Goal: Communication & Community: Connect with others

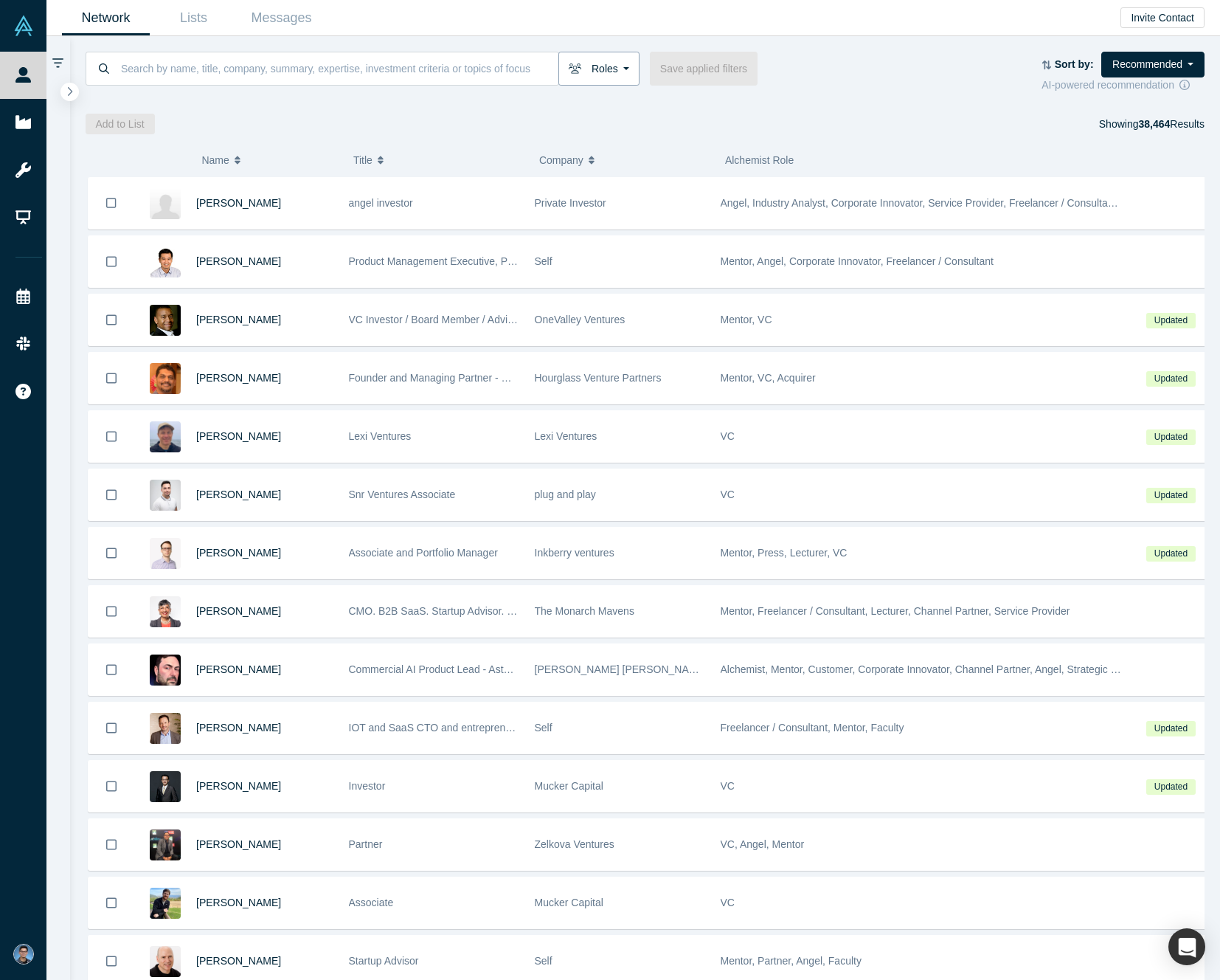
click at [579, 63] on icon "button" at bounding box center [575, 68] width 13 height 10
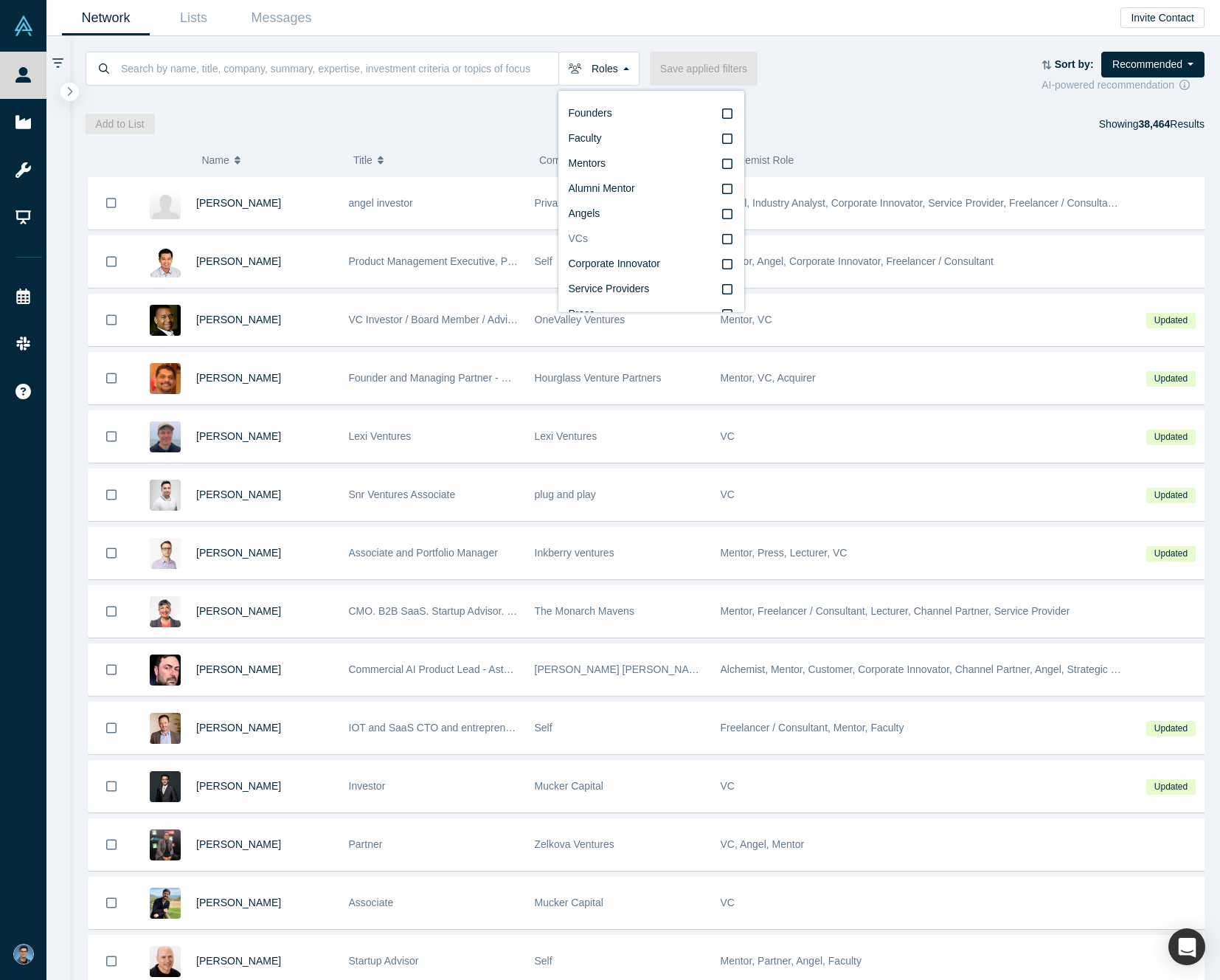
click at [722, 241] on icon at bounding box center [727, 239] width 10 height 12
click at [0, 0] on input "VCs" at bounding box center [0, 0] width 0 height 0
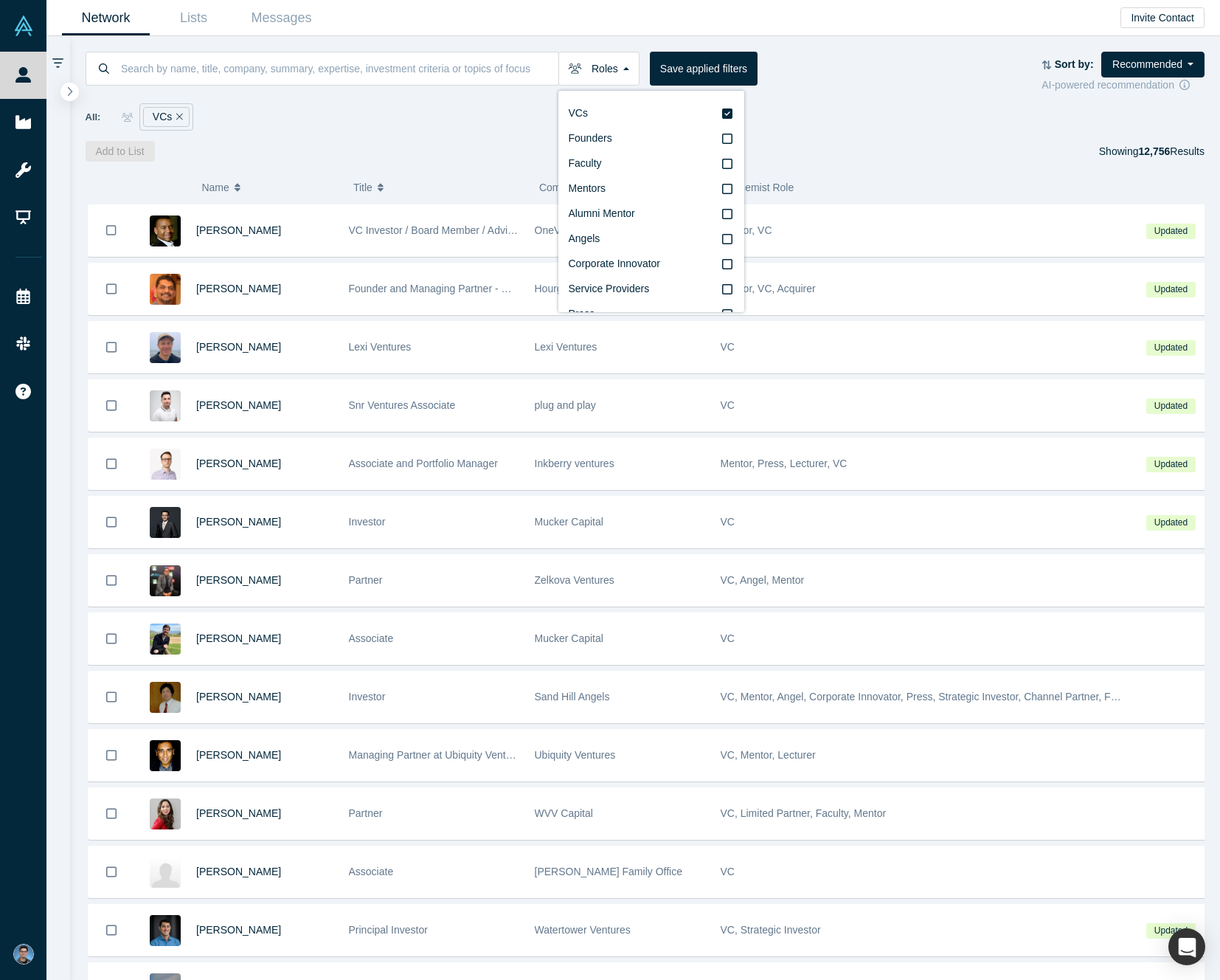
click at [867, 88] on div "Roles VCs Founders Faculty Mentors Alumni Mentor Angels Corporate Innovator Ser…" at bounding box center [645, 72] width 1120 height 42
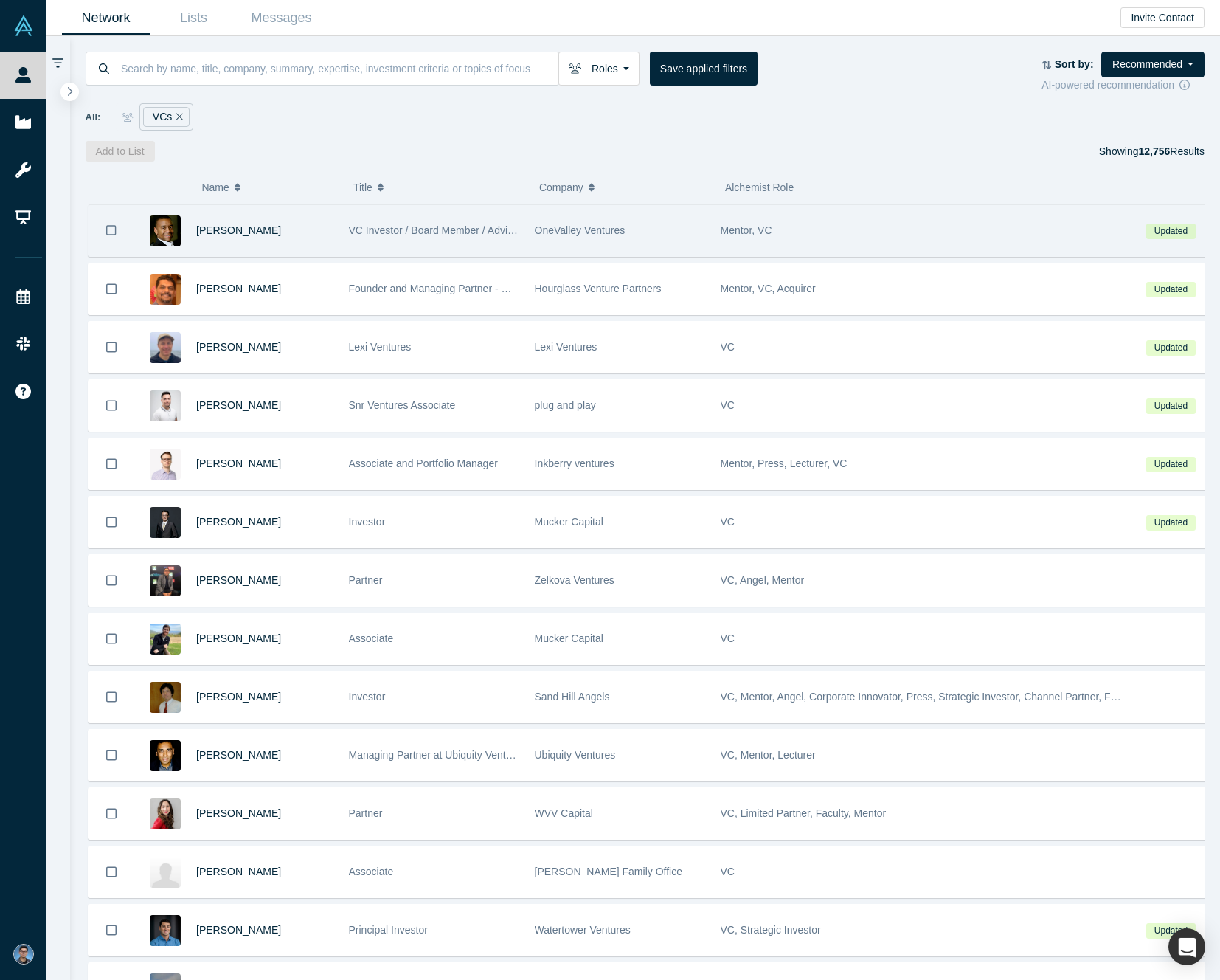
click at [234, 227] on span "[PERSON_NAME]" at bounding box center [239, 230] width 85 height 12
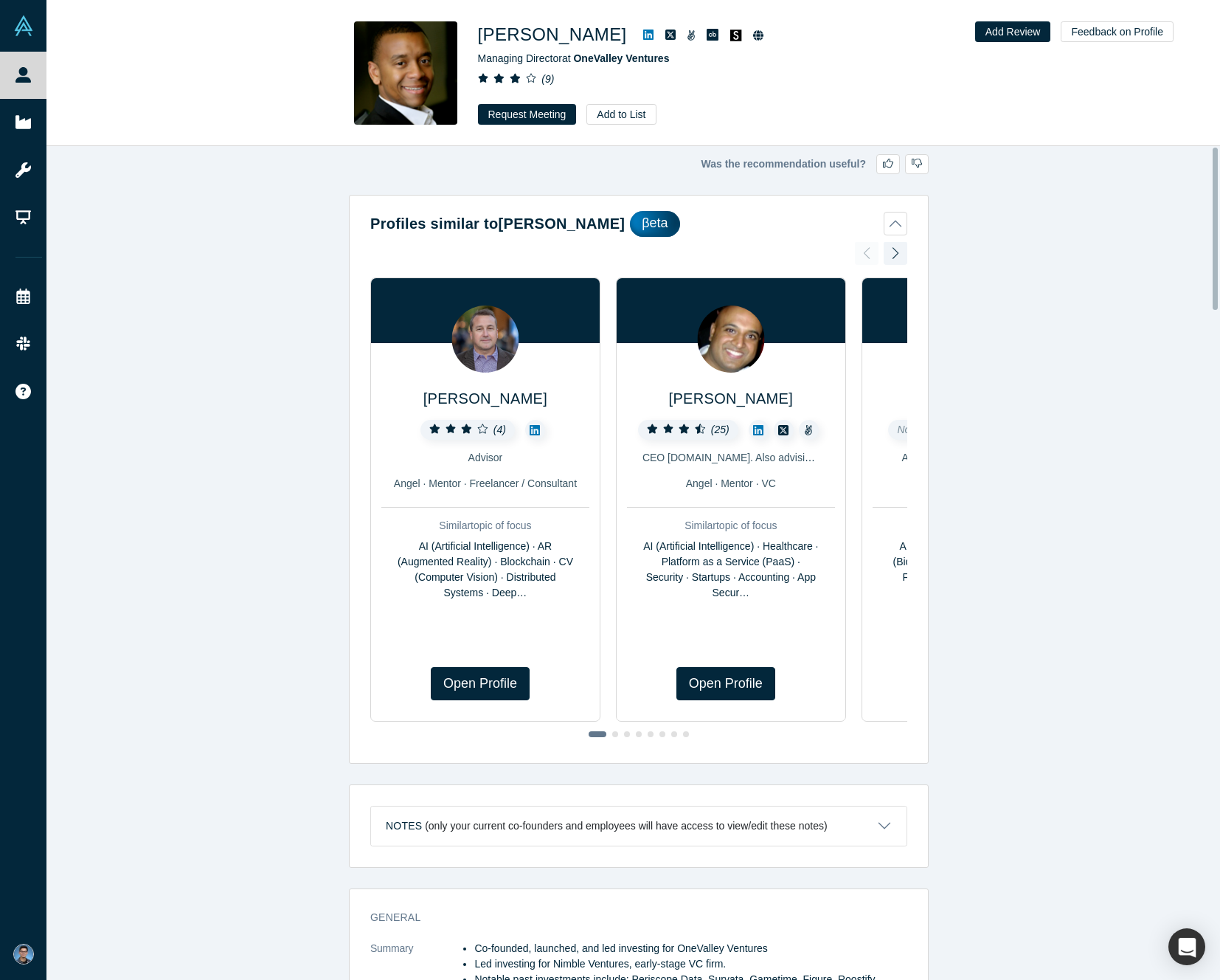
click at [891, 215] on button "Profiles similar to [PERSON_NAME]" at bounding box center [639, 224] width 537 height 26
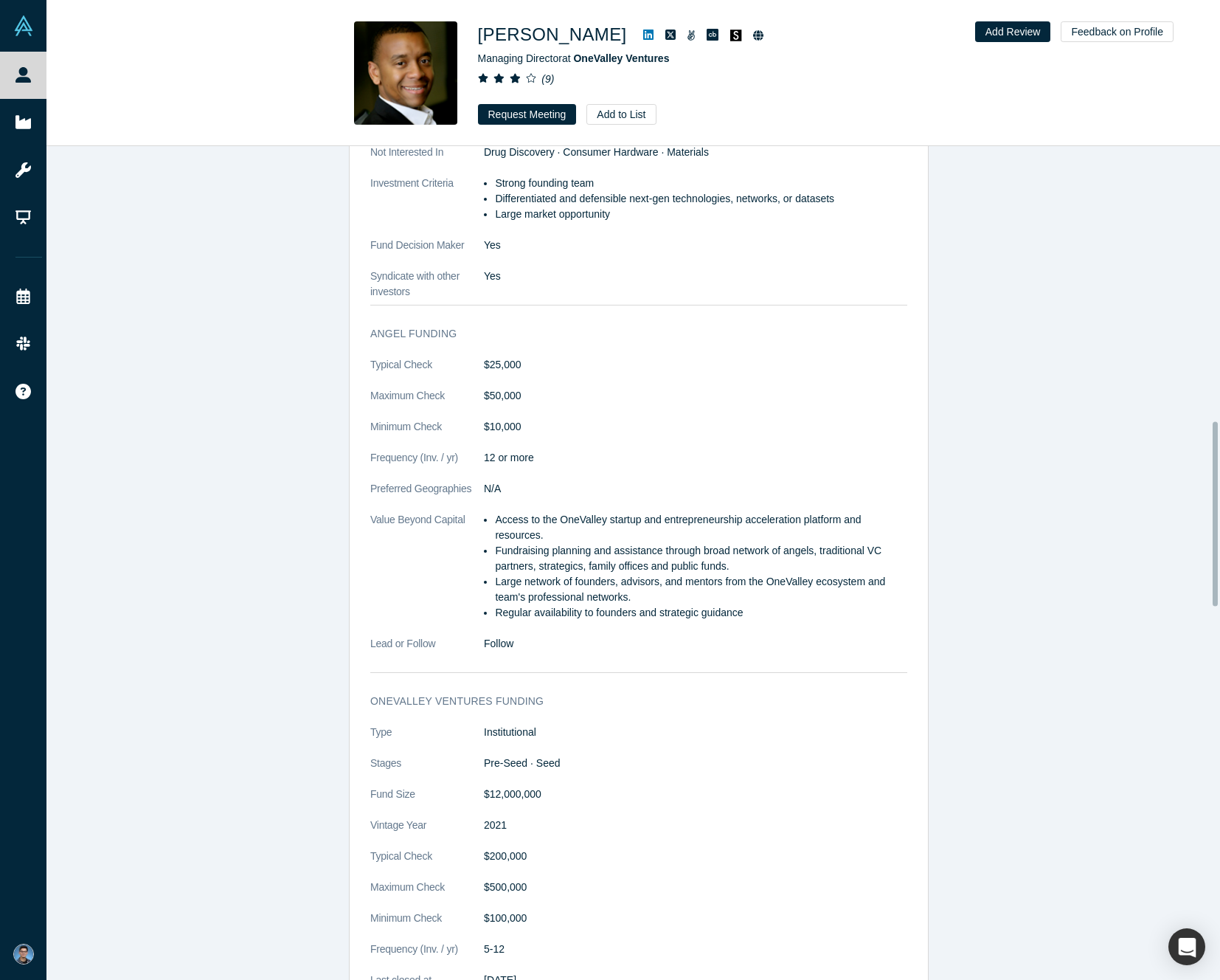
scroll to position [1240, 0]
click at [597, 549] on li "Fundraising planning and assistance through broad network of angels, traditiona…" at bounding box center [702, 557] width 412 height 31
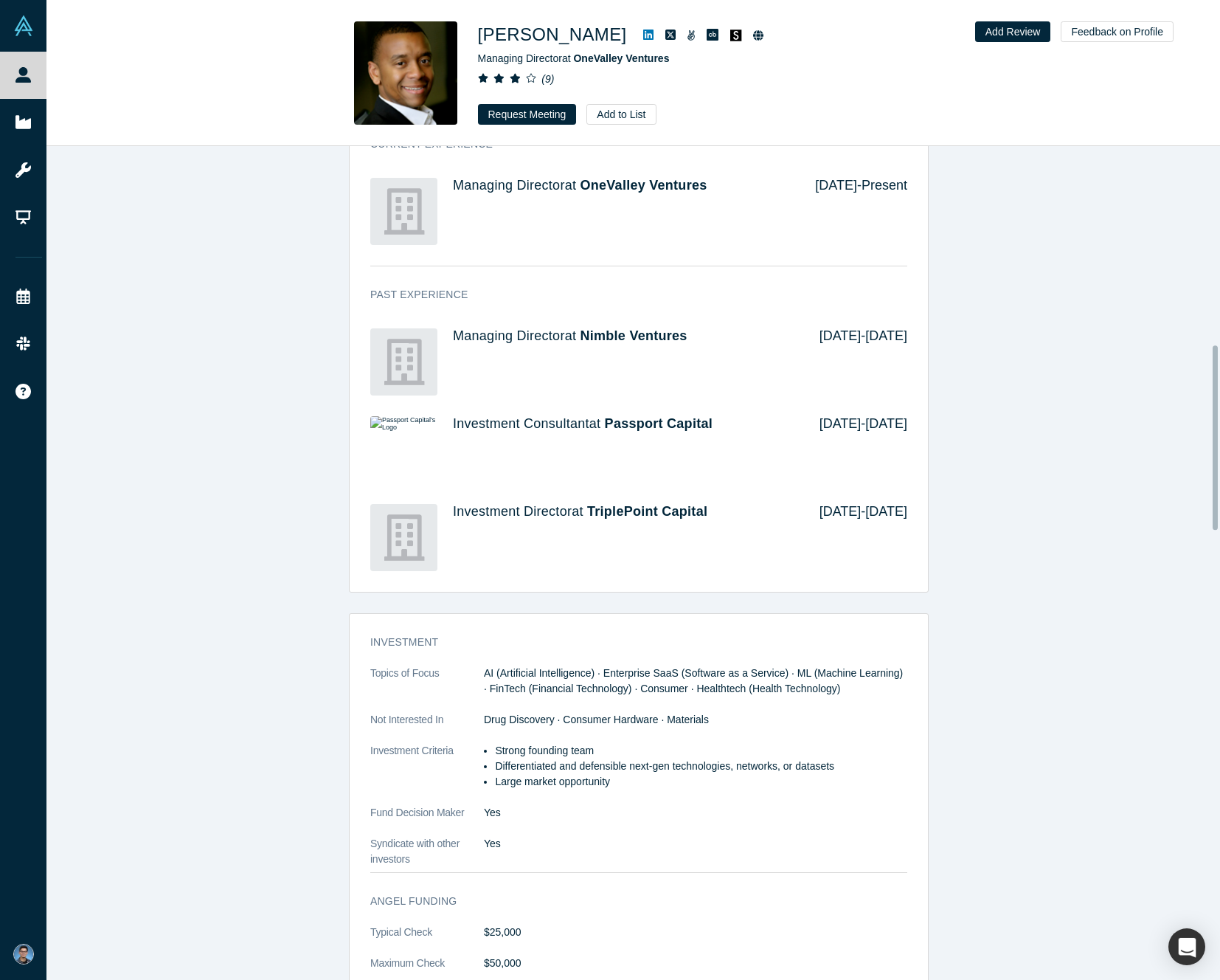
scroll to position [0, 0]
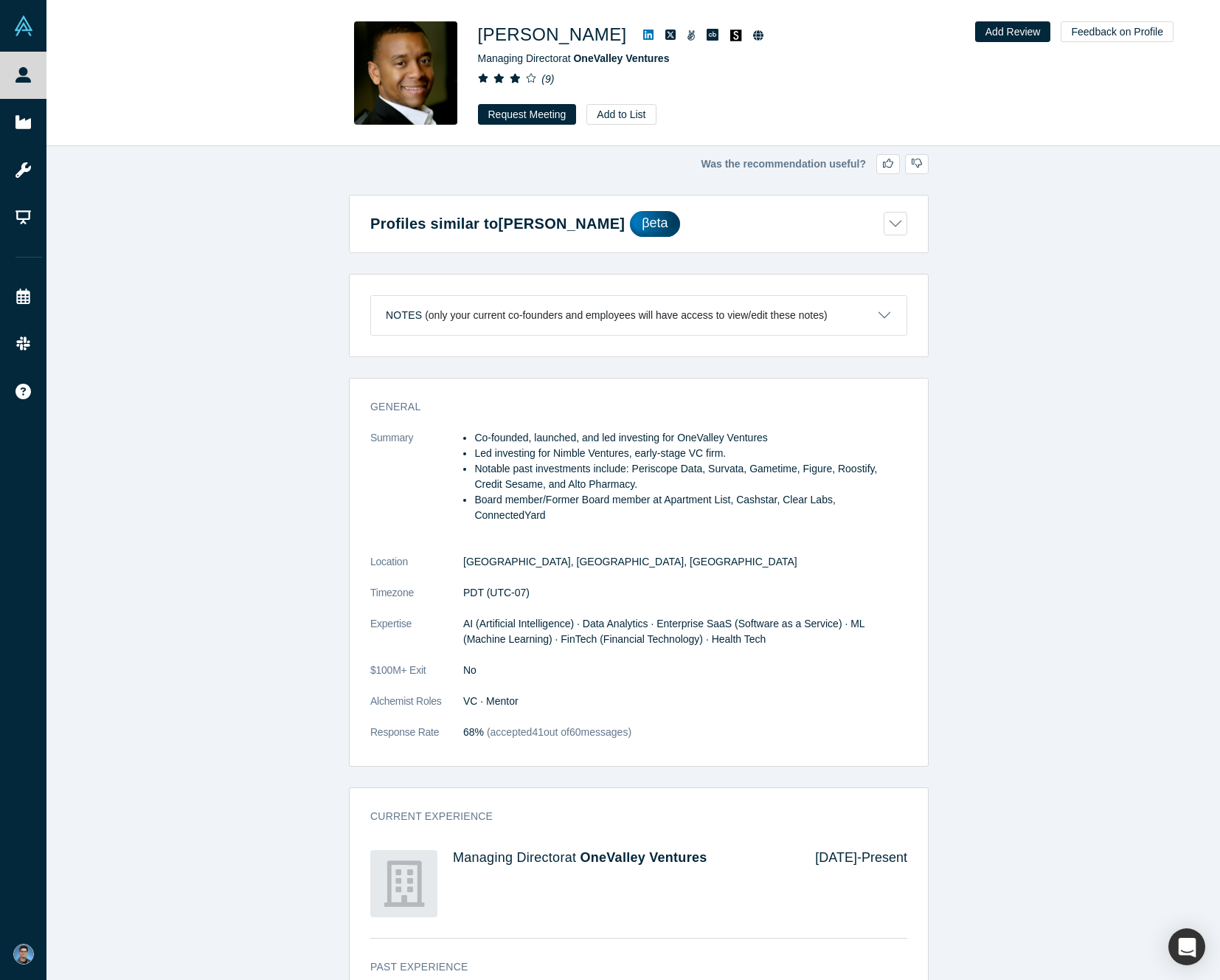
click at [857, 313] on button "Notes (only your current co-founders and employees will have access to view/edi…" at bounding box center [638, 315] width 535 height 39
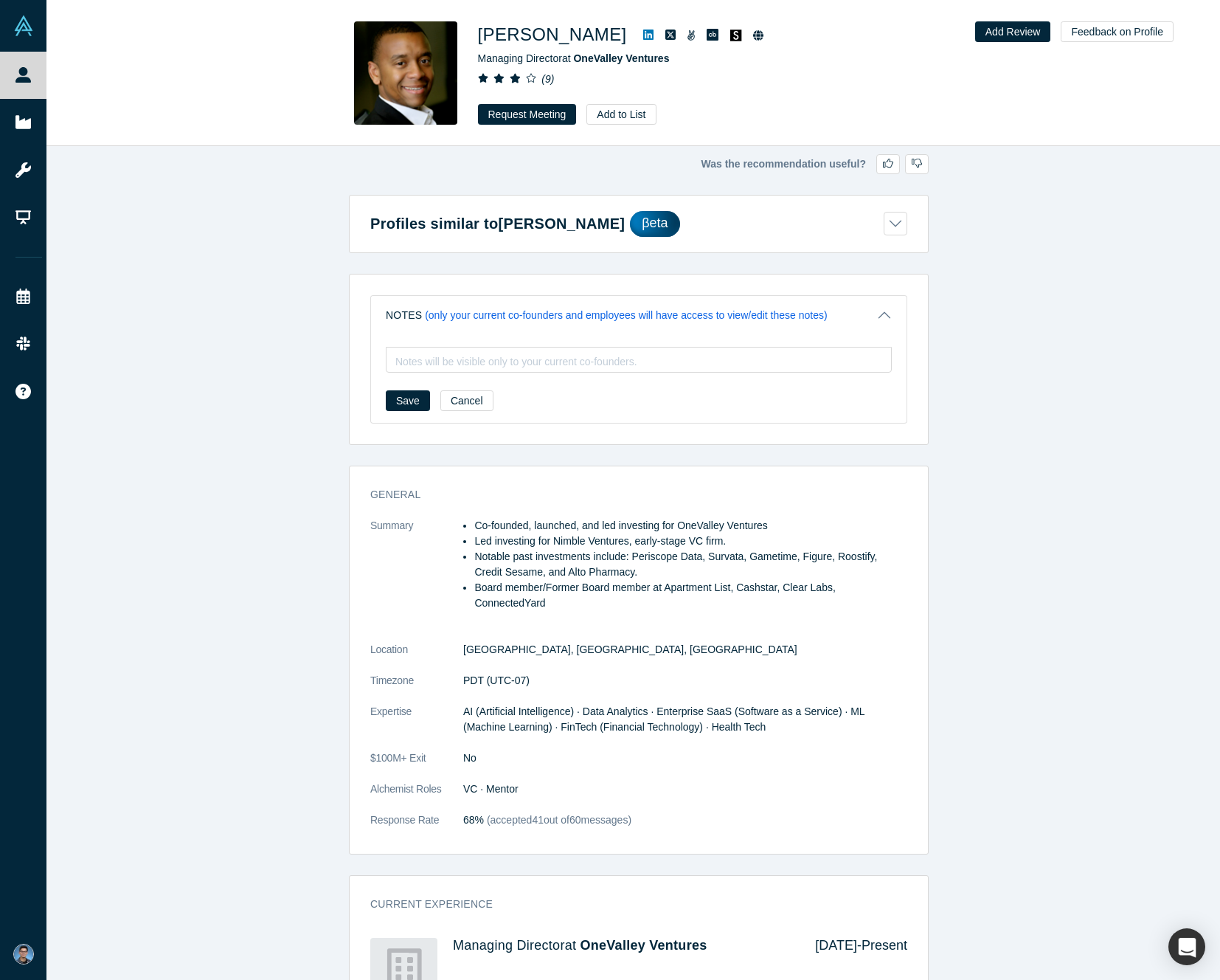
click at [857, 313] on button "Notes (only your current co-founders and employees will have access to view/edi…" at bounding box center [638, 315] width 535 height 39
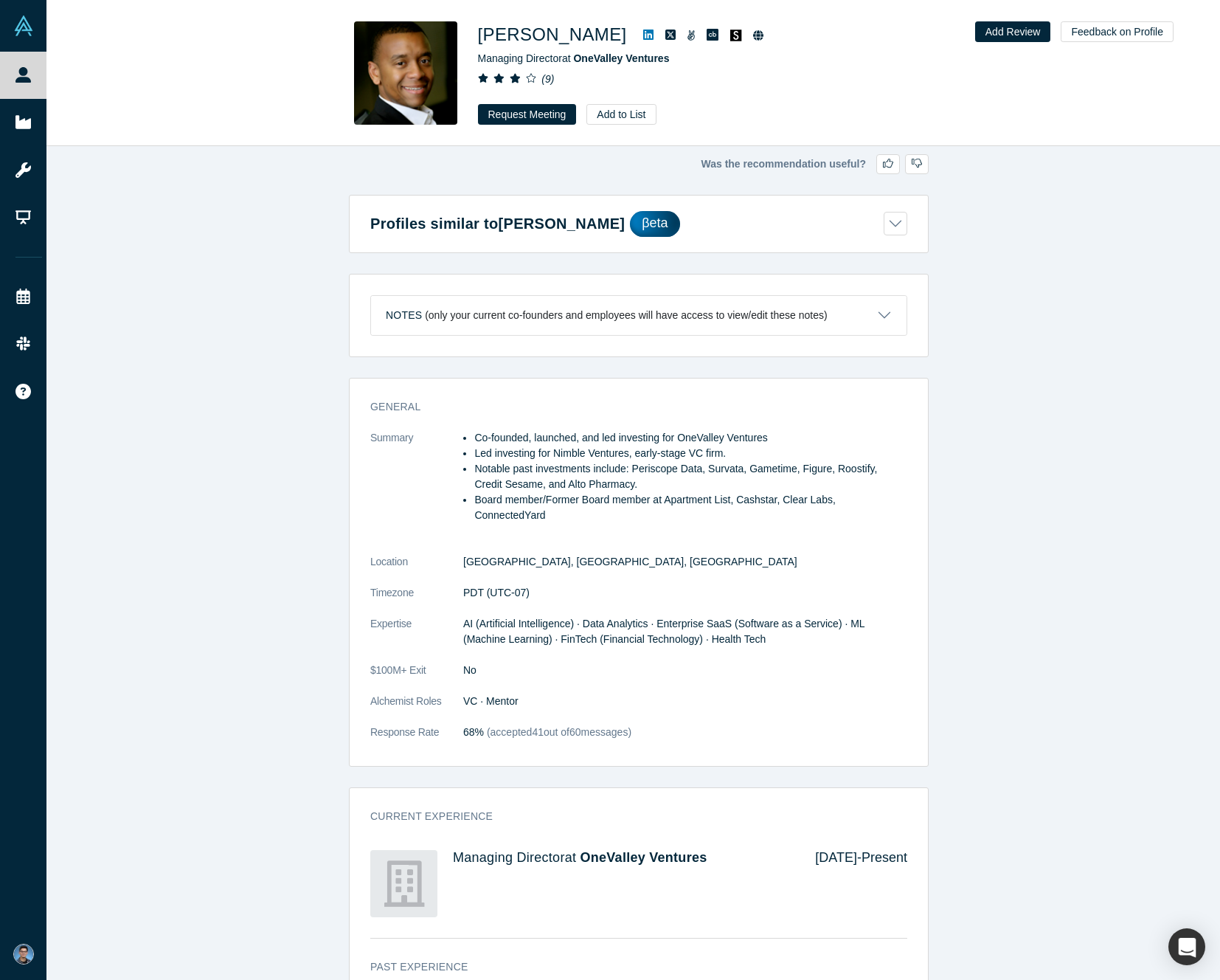
click at [475, 495] on li "Board member/Former Board member at Apartment List, Cashstar, Clear Labs, Conne…" at bounding box center [691, 507] width 433 height 31
click at [503, 33] on h1 "[PERSON_NAME]" at bounding box center [552, 35] width 149 height 27
click at [559, 451] on li "Led investing for Nimble Ventures, early-stage VC firm." at bounding box center [691, 454] width 433 height 16
click at [530, 106] on button "Request Meeting" at bounding box center [527, 114] width 99 height 21
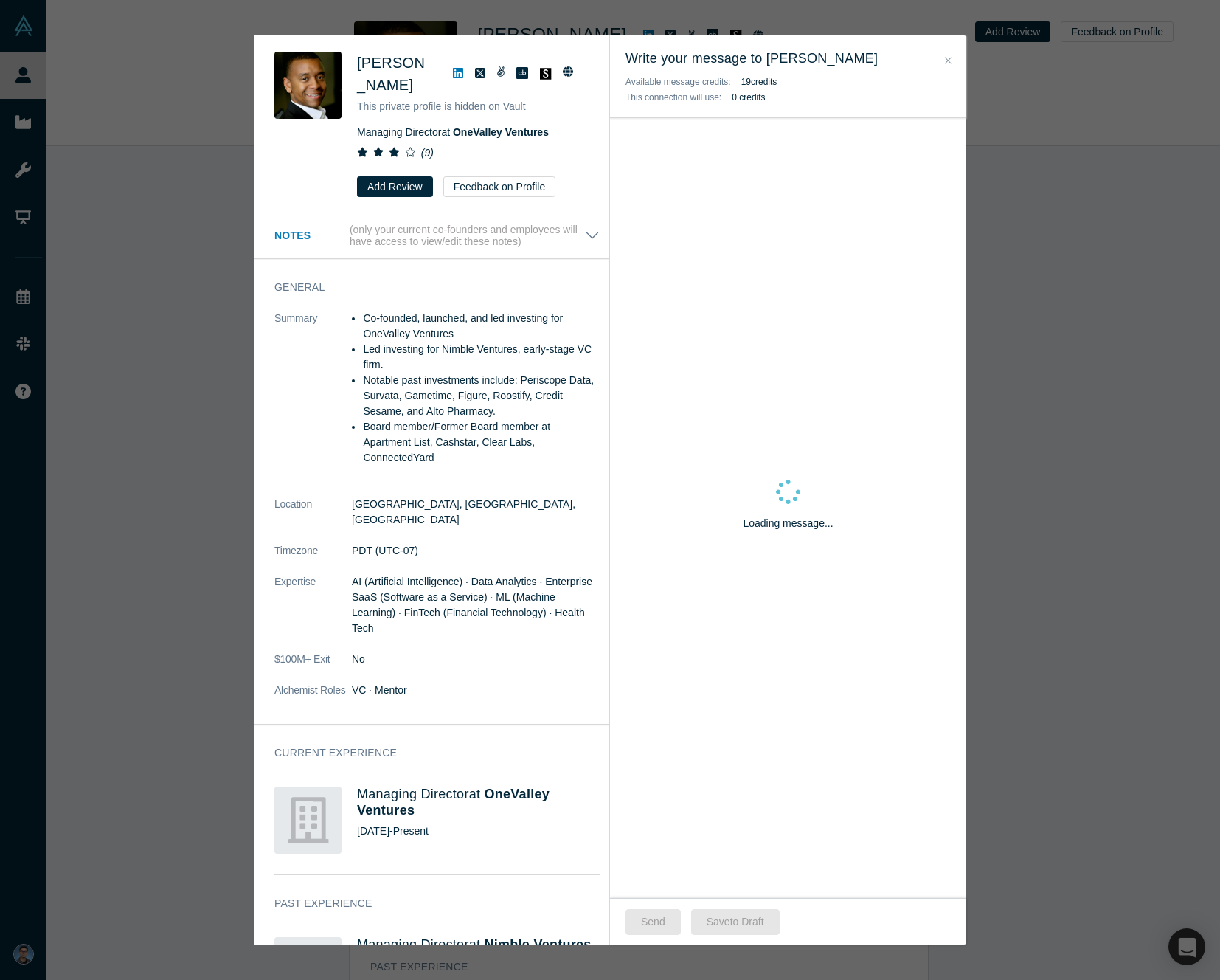
click at [702, 186] on div "Loading message..." at bounding box center [789, 507] width 357 height 780
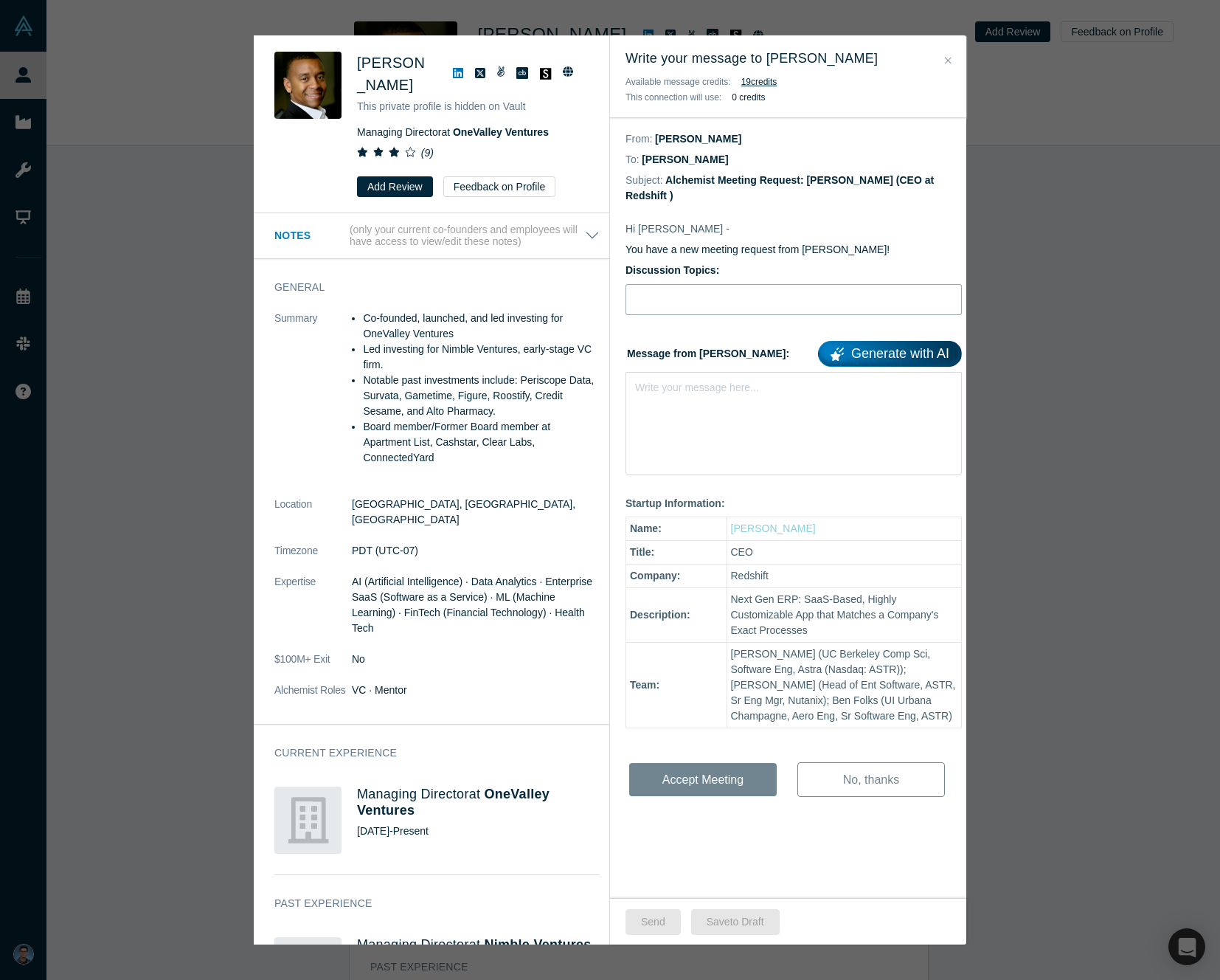
click at [824, 297] on input "Discussion Topics:" at bounding box center [793, 299] width 336 height 31
type input "Thruline - Gauging Interest"
click at [724, 409] on div "Write your message here..." at bounding box center [793, 423] width 336 height 103
paste div "rdw-editor"
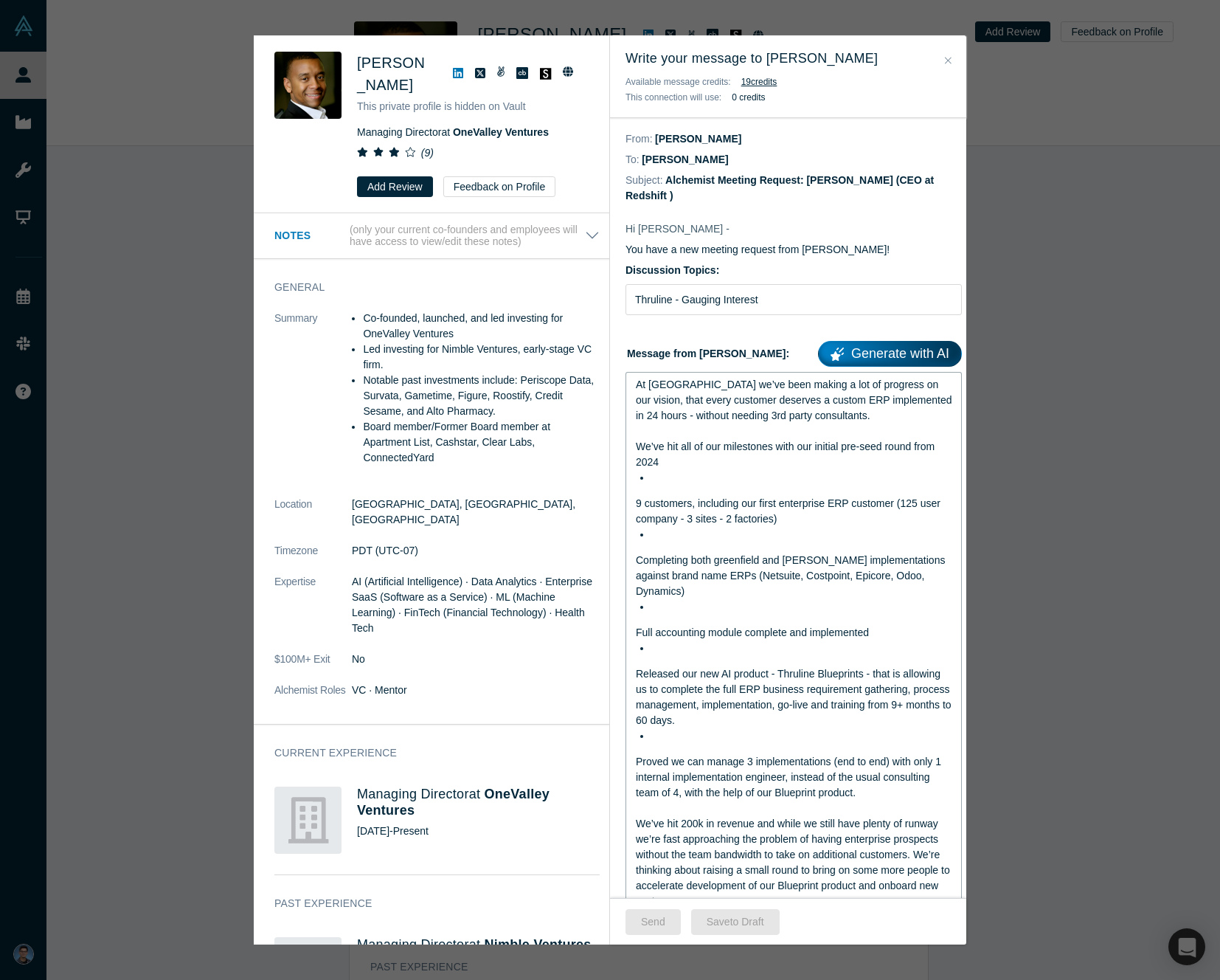
click at [638, 388] on span "At [GEOGRAPHIC_DATA] we’ve been making a lot of progress on our vision, that ev…" at bounding box center [796, 399] width 319 height 43
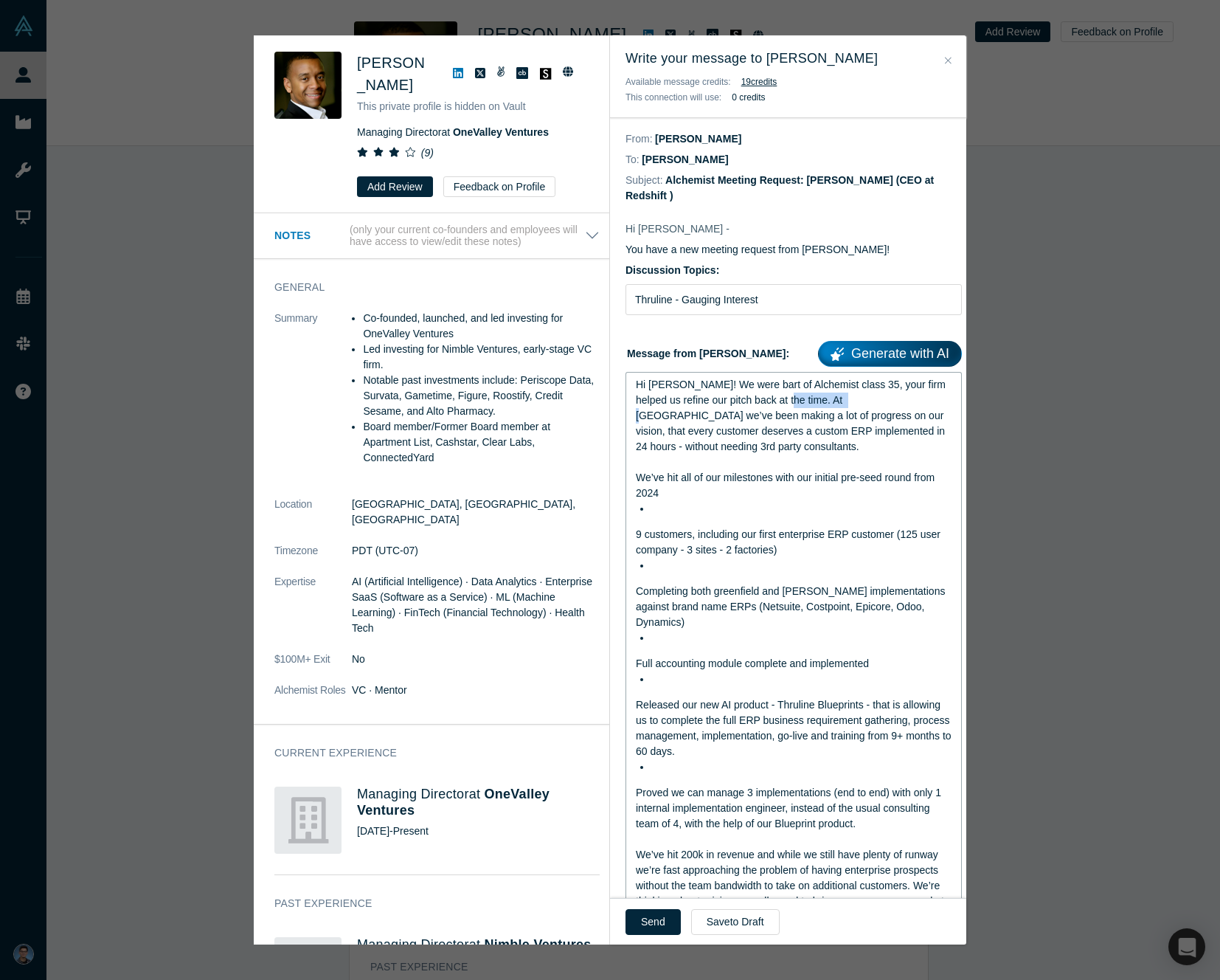
click at [850, 405] on span "Hi [PERSON_NAME]! We were bart of Alchemist class 35, your firm helped us refin…" at bounding box center [793, 415] width 313 height 73
drag, startPoint x: 840, startPoint y: 443, endPoint x: 832, endPoint y: 444, distance: 8.1
click at [840, 443] on div "Hi [PERSON_NAME]! We were bart of Alchemist class 35, your firm helped us refin…" at bounding box center [794, 415] width 316 height 77
click at [745, 424] on div "Hi [PERSON_NAME]! We were bart of Alchemist class 35, your firm helped us refin…" at bounding box center [794, 415] width 316 height 77
click at [784, 455] on div "Hi [PERSON_NAME]! We were bart of Alchemist class 35, your firm helped us refin…" at bounding box center [794, 415] width 316 height 77
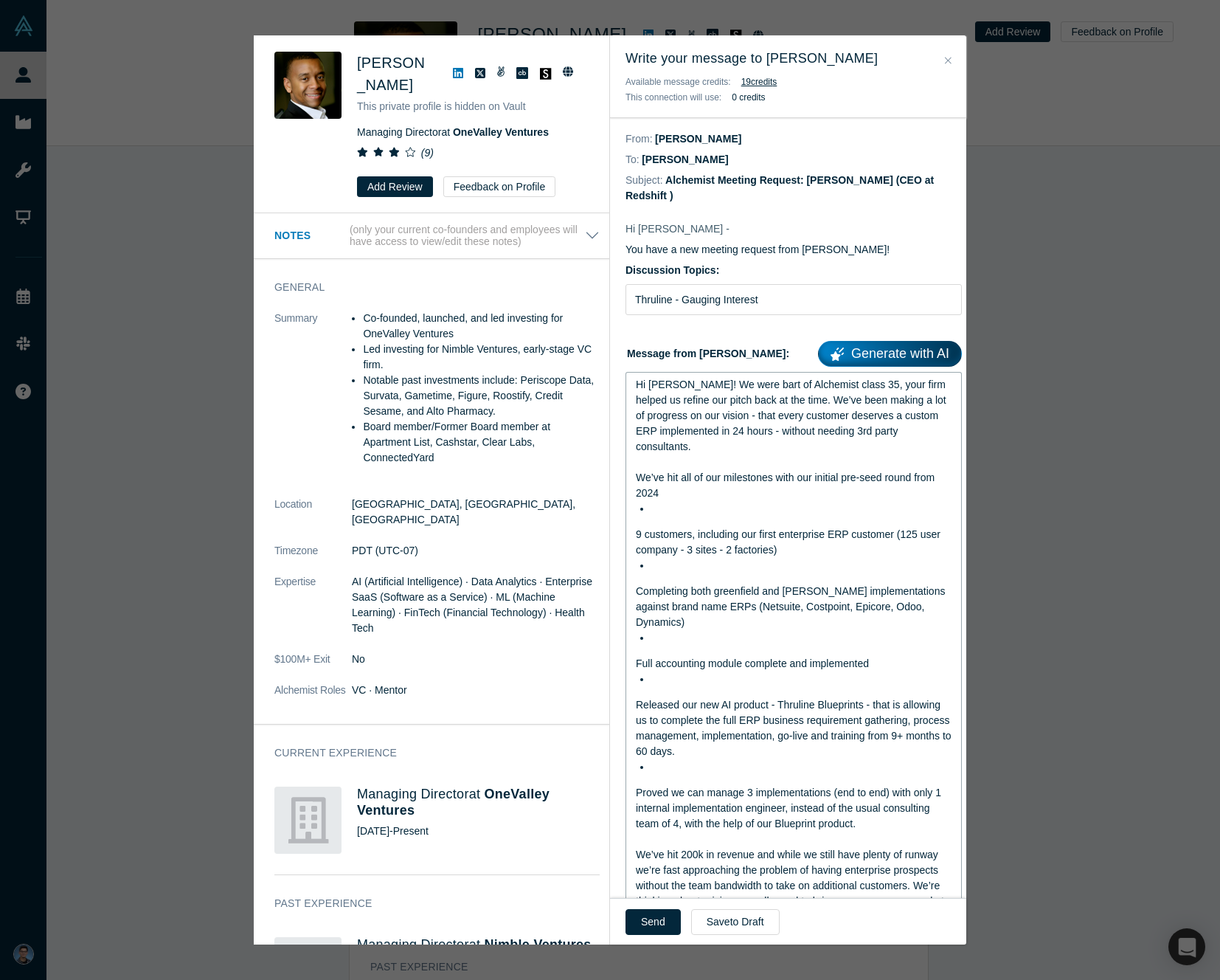
click at [934, 419] on div "Hi [PERSON_NAME]! We were bart of Alchemist class 35, your firm helped us refin…" at bounding box center [794, 415] width 316 height 77
click at [847, 469] on div "rdw-editor" at bounding box center [794, 463] width 316 height 16
click at [675, 516] on div "rdw-editor" at bounding box center [802, 508] width 301 height 16
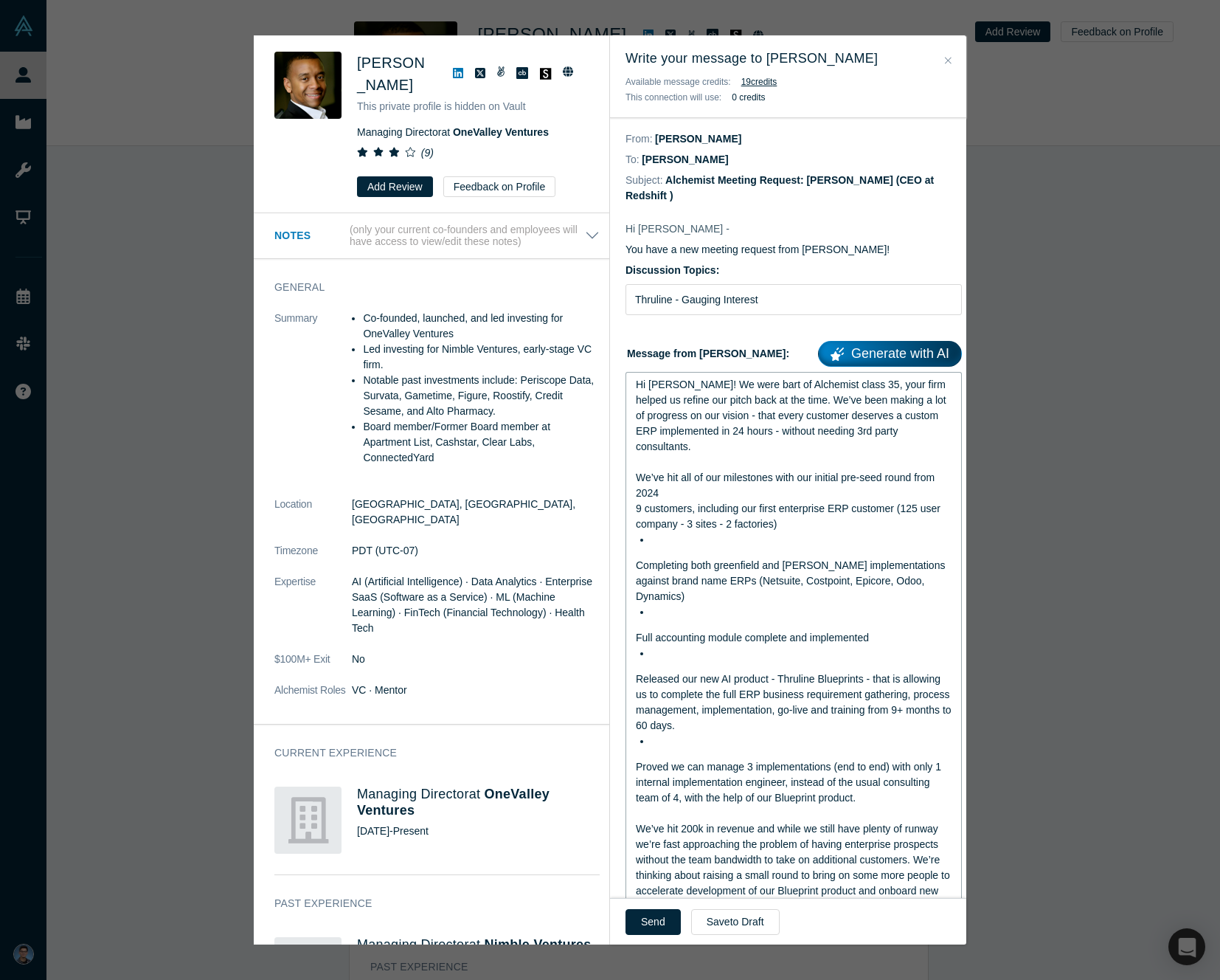
click at [805, 478] on span "We’ve hit all of our milestones with our initial pre-seed round from 2024" at bounding box center [787, 486] width 301 height 28
click at [688, 495] on div "We’ve hit all of our milestones with an initial pre-seed round from 2024" at bounding box center [794, 485] width 316 height 31
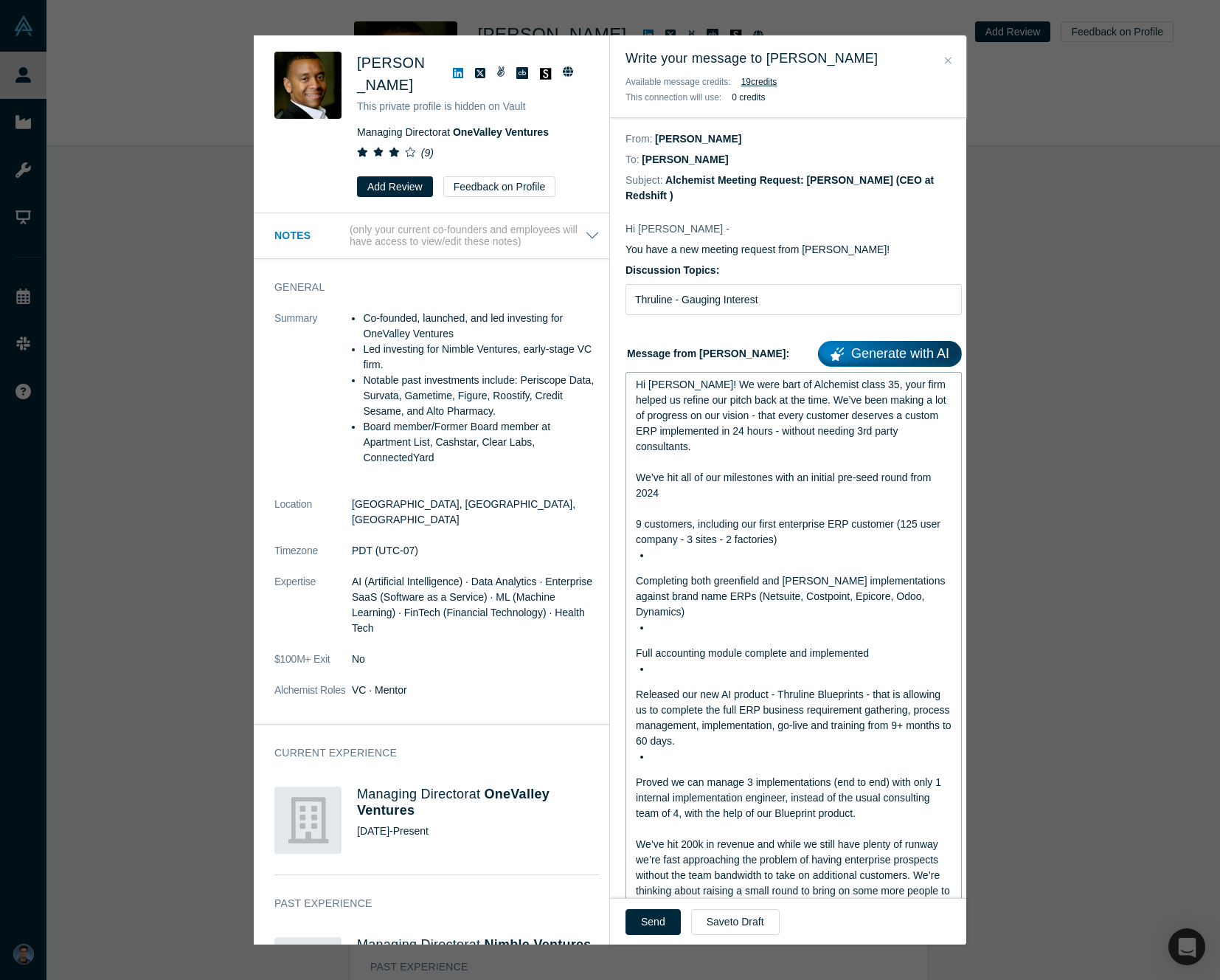
click at [668, 556] on div "rdw-editor" at bounding box center [802, 555] width 301 height 16
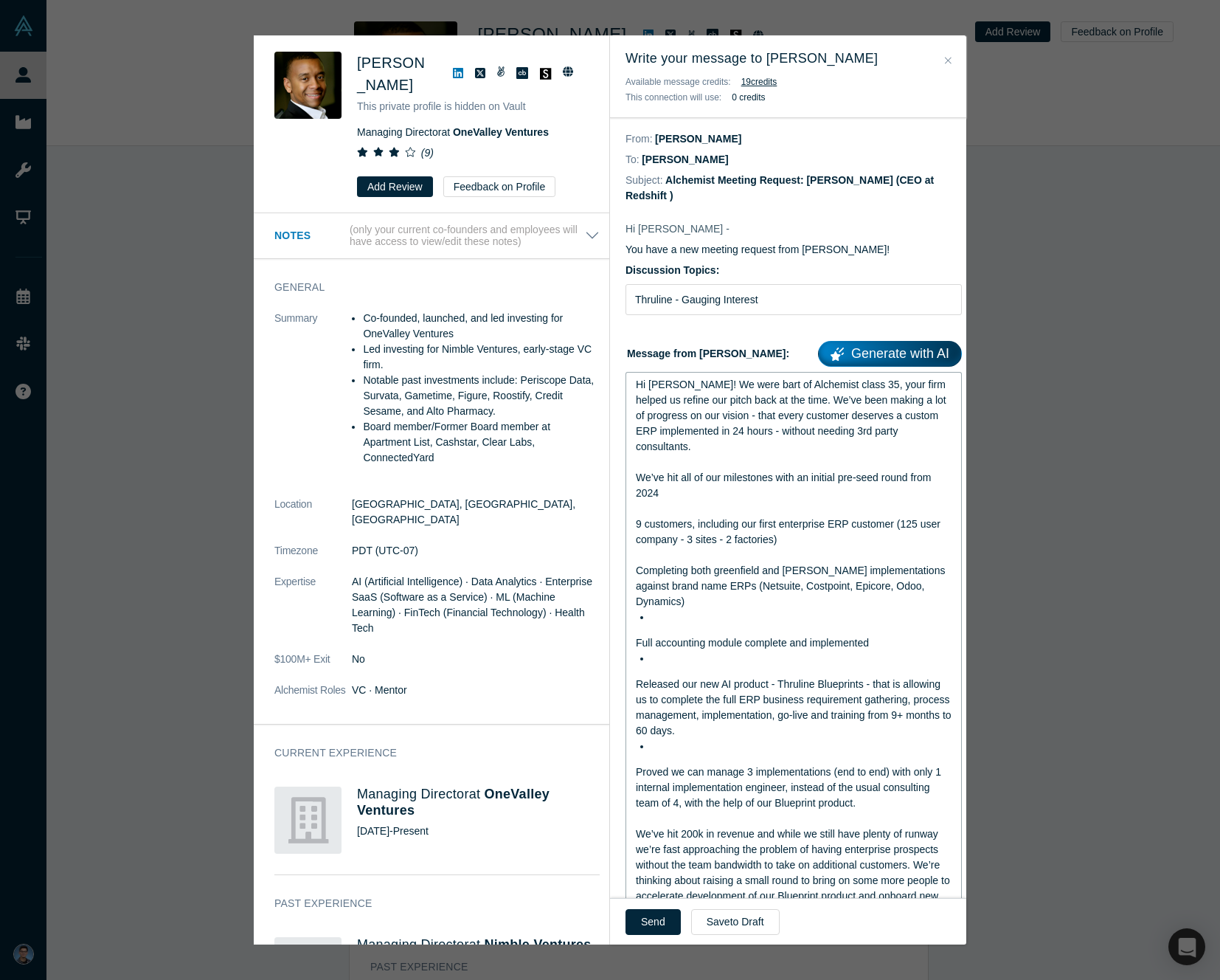
click at [657, 618] on div "rdw-editor" at bounding box center [802, 617] width 301 height 16
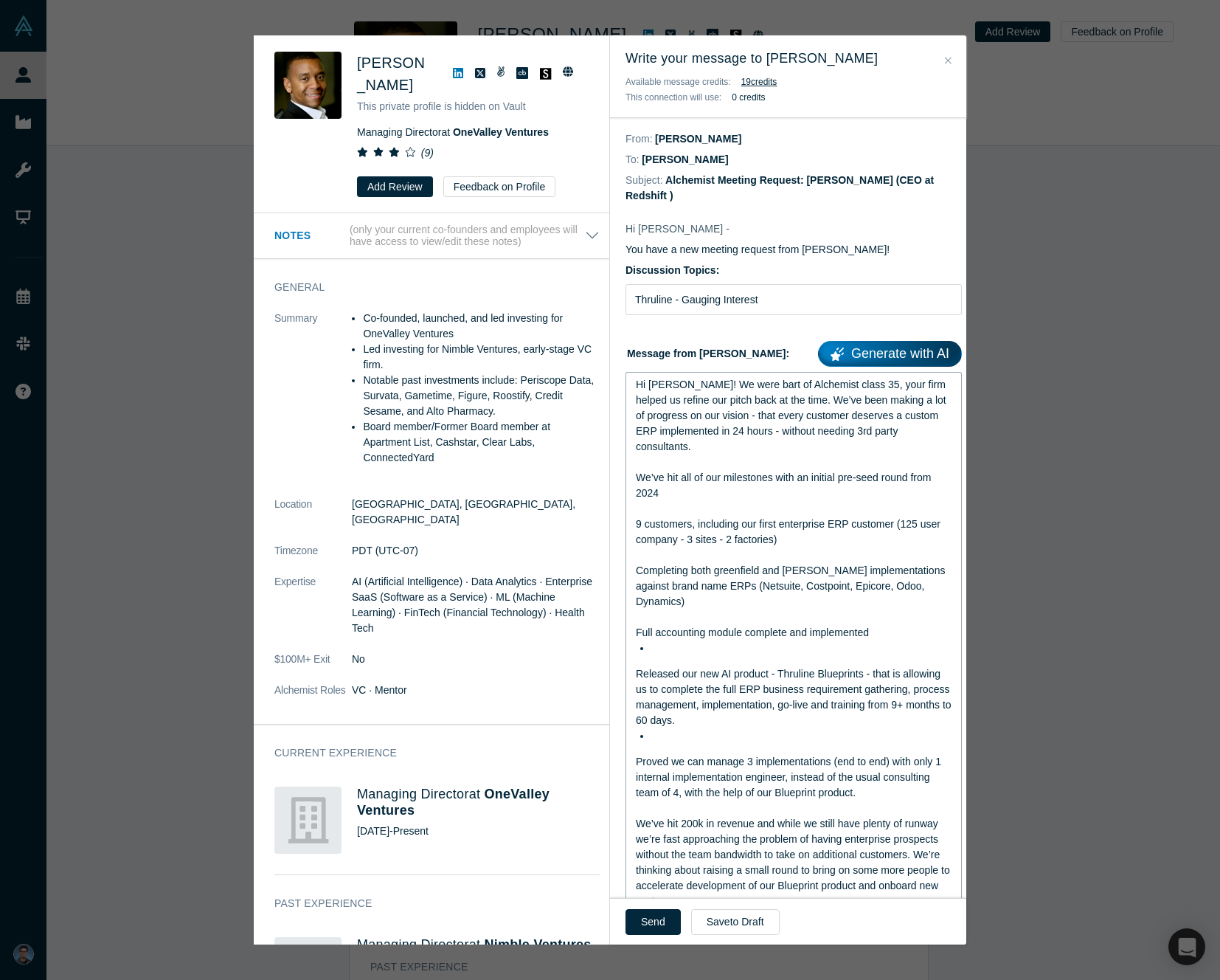
click at [636, 680] on span "Released our new AI product - Thruline Blueprints - that is allowing us to comp…" at bounding box center [796, 697] width 319 height 58
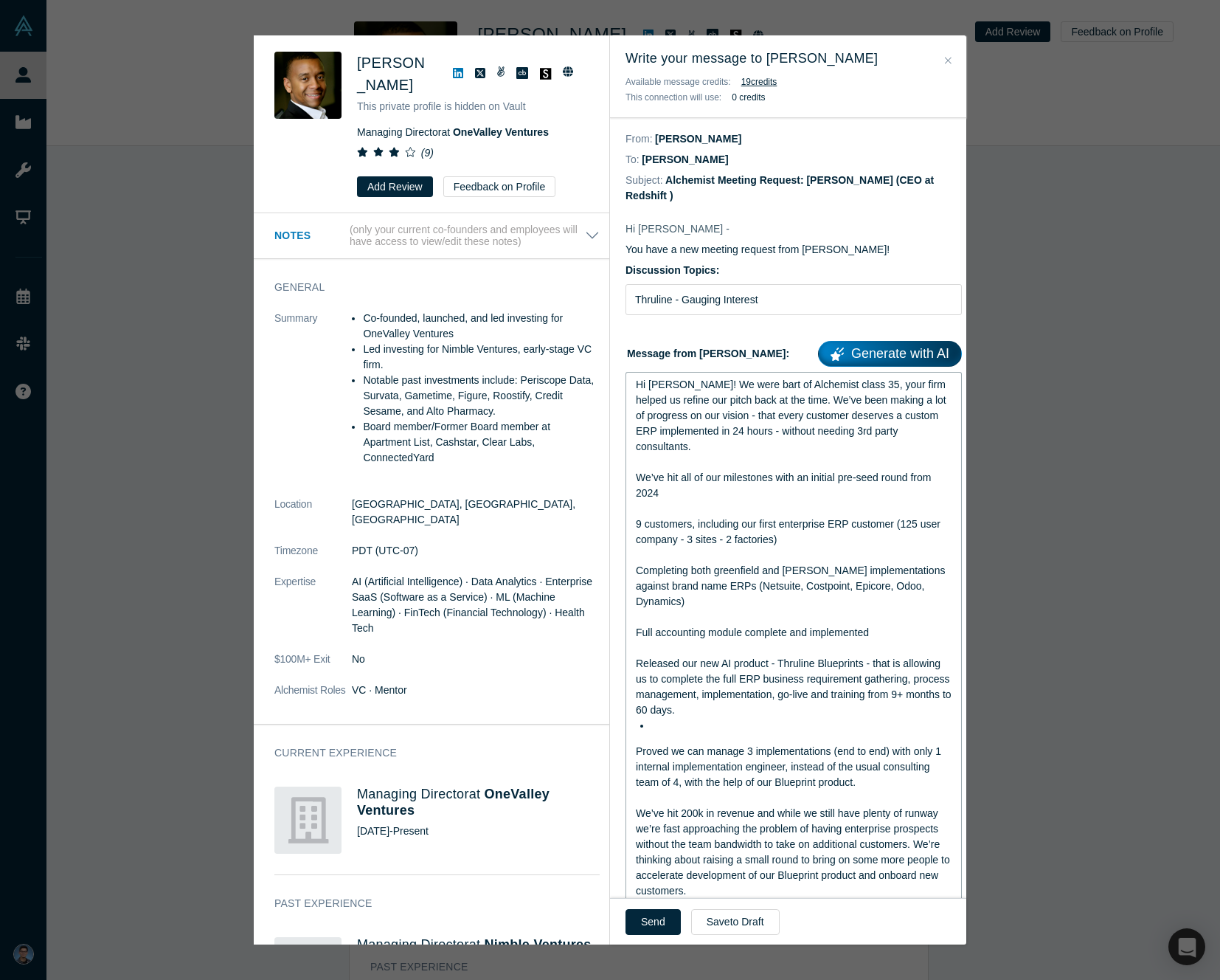
click at [632, 752] on div "Hi [PERSON_NAME]! We were bart of Alchemist class 35, your firm helped us refin…" at bounding box center [793, 668] width 336 height 594
click at [636, 753] on span "Proved we can manage 3 implementations (end to end) with only 1 internal implem…" at bounding box center [790, 766] width 308 height 43
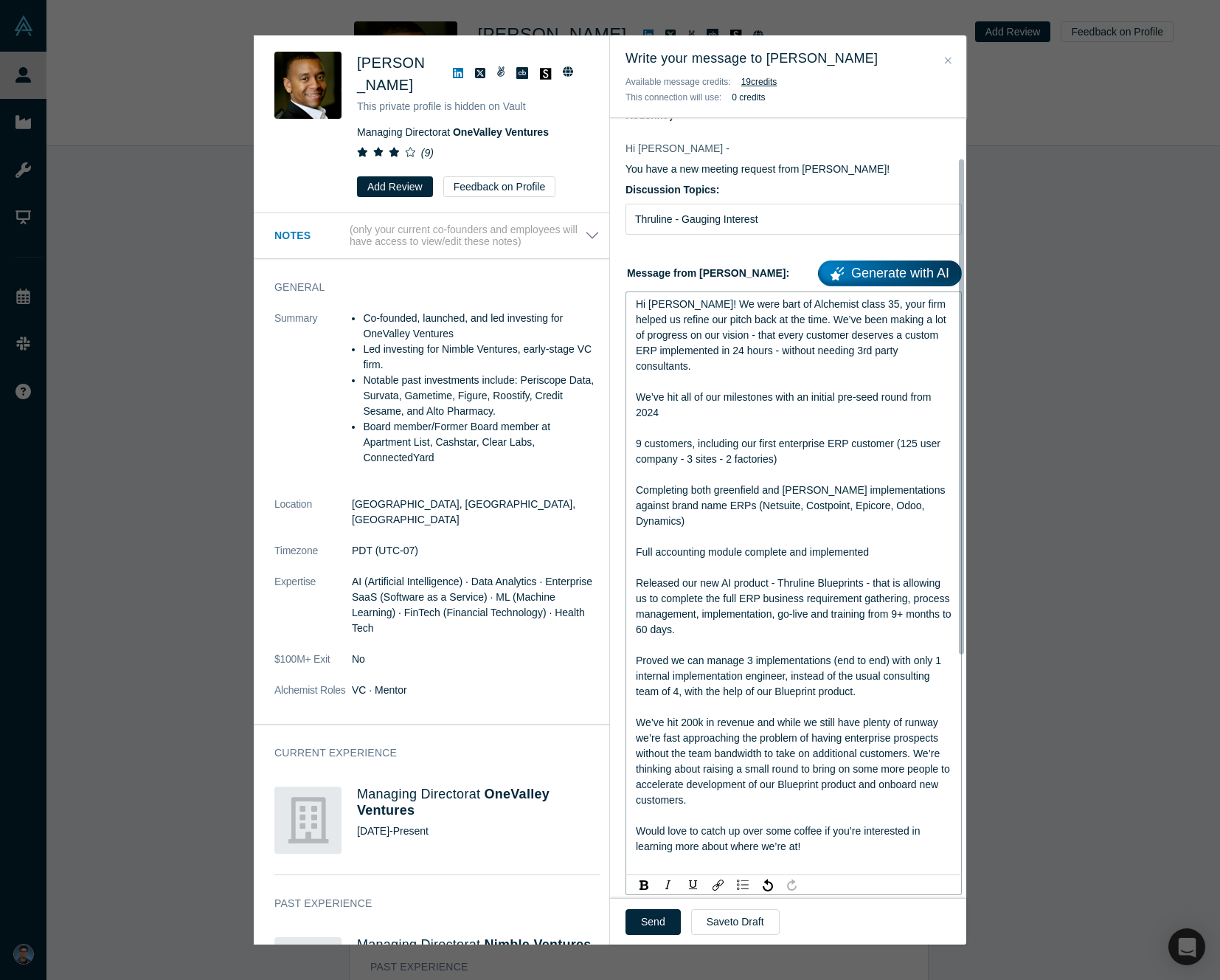
scroll to position [183, 0]
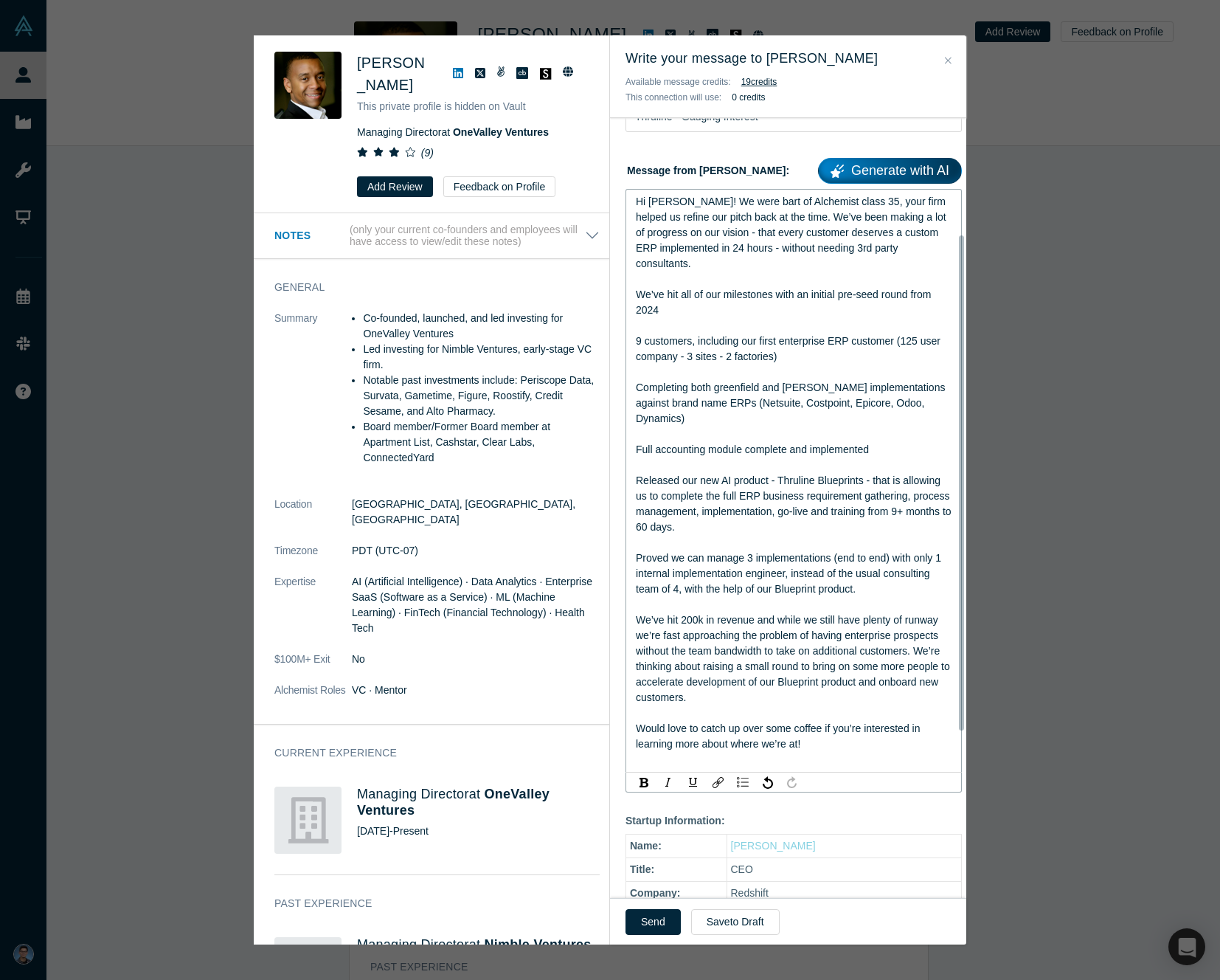
click at [767, 671] on span "We’ve hit 200k in revenue and while we still have plenty of runway we’re fast a…" at bounding box center [795, 658] width 317 height 89
click at [795, 665] on span "We’ve hit 200k in revenue and while we still have plenty of runway we’re fast a…" at bounding box center [795, 658] width 317 height 89
drag, startPoint x: 938, startPoint y: 623, endPoint x: 931, endPoint y: 669, distance: 46.5
click at [938, 623] on span "We’ve hit 200k in revenue and while we still have plenty of runway we’re fast a…" at bounding box center [795, 658] width 317 height 89
click at [853, 681] on span "We’ve hit 200k in revenue and while we still have plenty of runway, but we’re f…" at bounding box center [790, 658] width 307 height 89
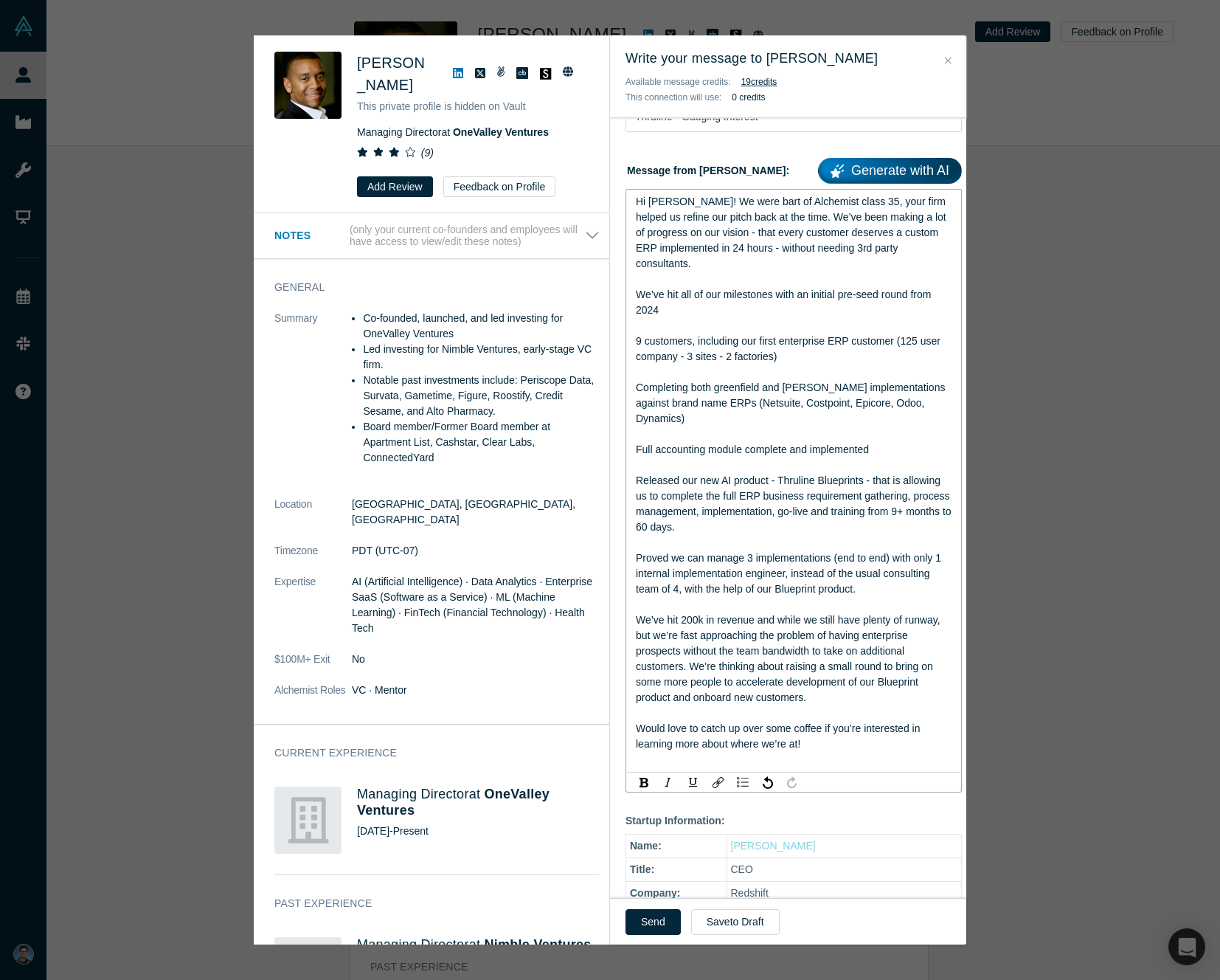
drag, startPoint x: 737, startPoint y: 657, endPoint x: 743, endPoint y: 670, distance: 14.3
click at [737, 657] on span "We’ve hit 200k in revenue and while we still have plenty of runway, but we’re f…" at bounding box center [790, 658] width 307 height 89
click at [751, 678] on span "We’ve hit 200k in revenue and while we still have plenty of runway, but we’re f…" at bounding box center [790, 658] width 307 height 89
click at [857, 701] on div "We’ve hit 200k in revenue and while we still have plenty of runway, but we’re f…" at bounding box center [794, 659] width 316 height 93
click at [842, 754] on div "rdw-editor" at bounding box center [794, 760] width 316 height 16
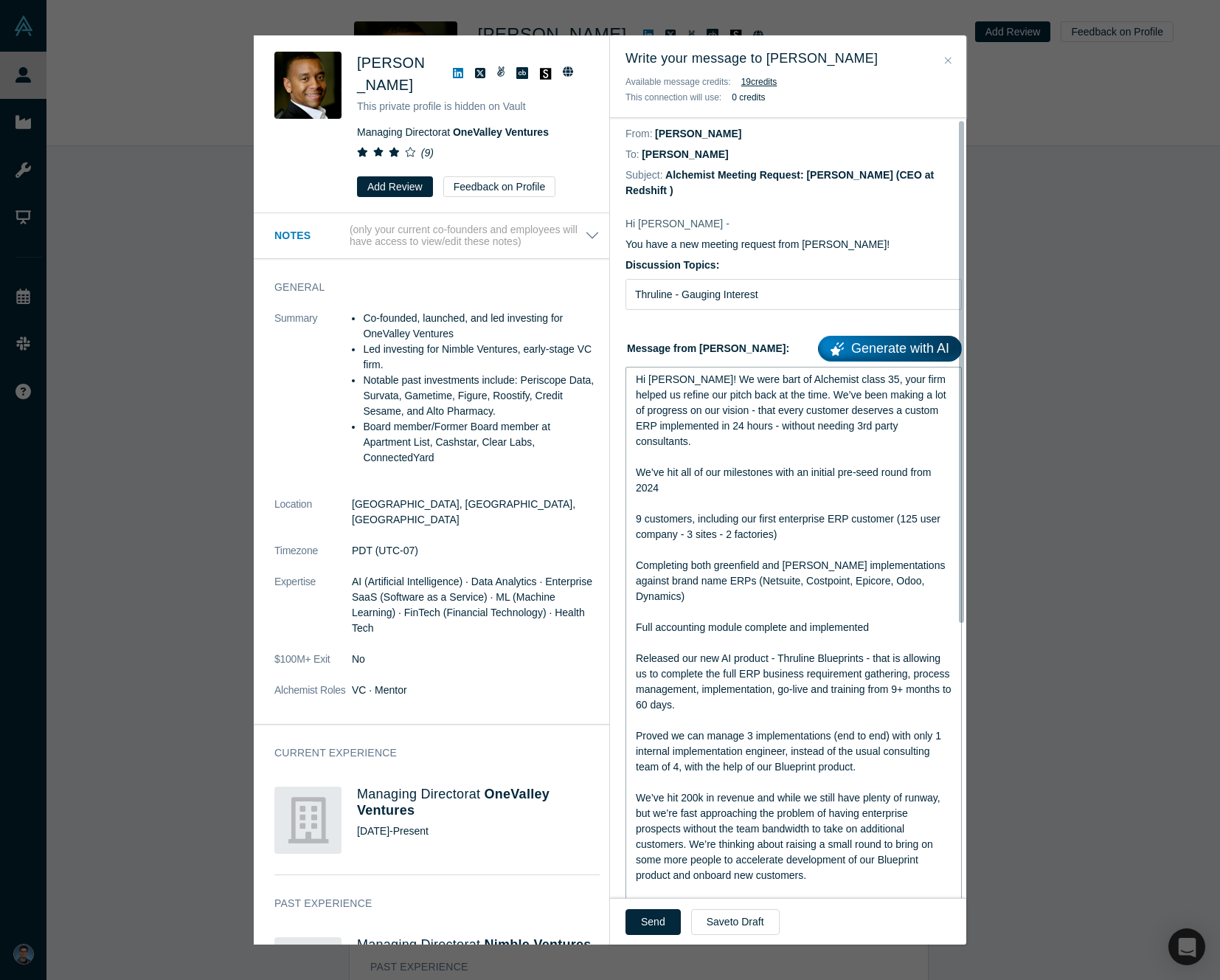
scroll to position [0, 0]
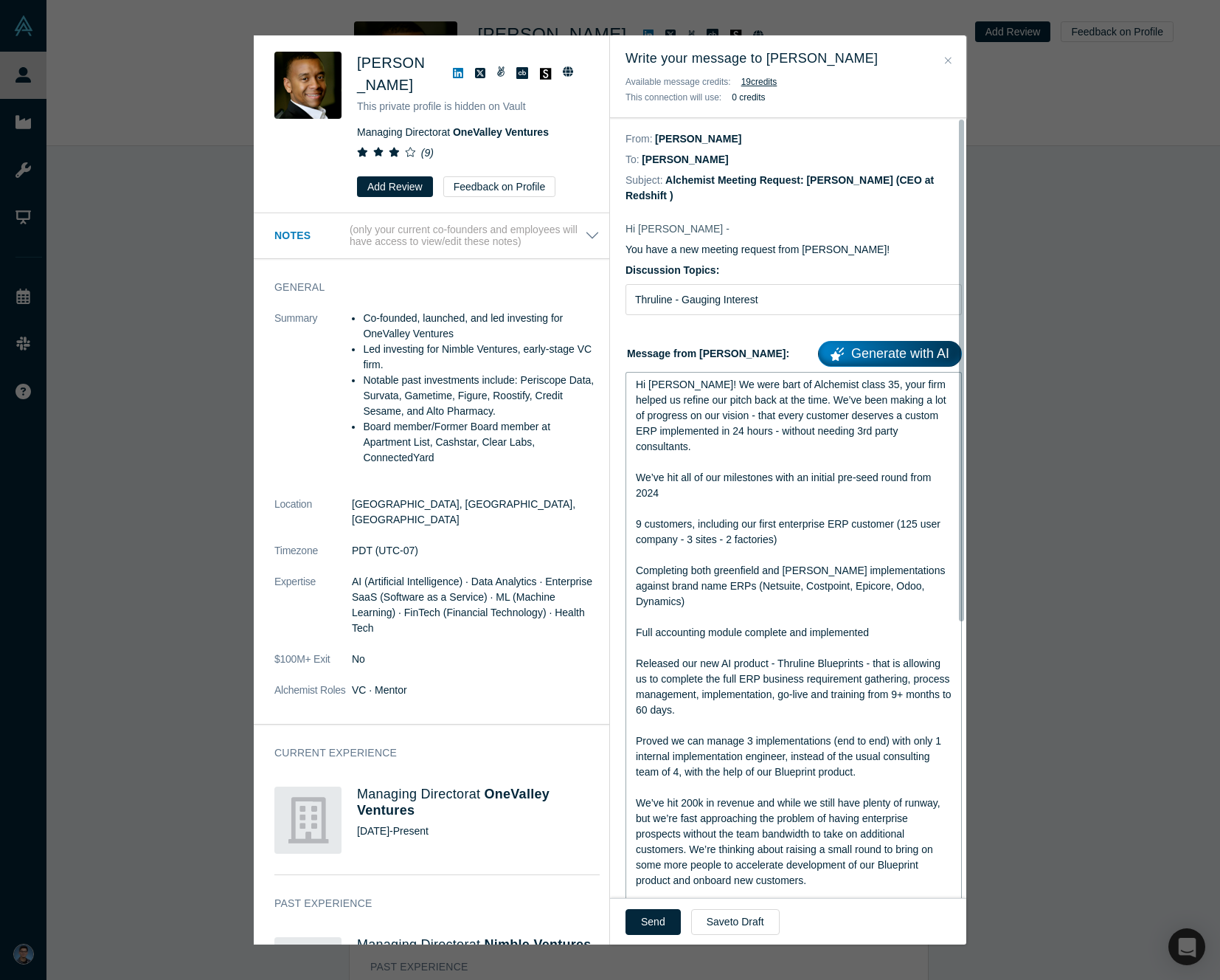
click at [715, 425] on div "Hi [PERSON_NAME]! We were bart of Alchemist class 35, your firm helped us refin…" at bounding box center [794, 415] width 316 height 77
drag, startPoint x: 810, startPoint y: 464, endPoint x: 817, endPoint y: 460, distance: 8.1
click at [810, 464] on div "rdw-editor" at bounding box center [794, 463] width 316 height 16
click at [715, 400] on span "Hi [PERSON_NAME]! We were bart of Alchemist class 35, your firm helped us refin…" at bounding box center [793, 415] width 313 height 73
click at [792, 405] on span "Hi [PERSON_NAME]! We were bart of Alchemist class 35, your firm helped us refin…" at bounding box center [793, 415] width 313 height 73
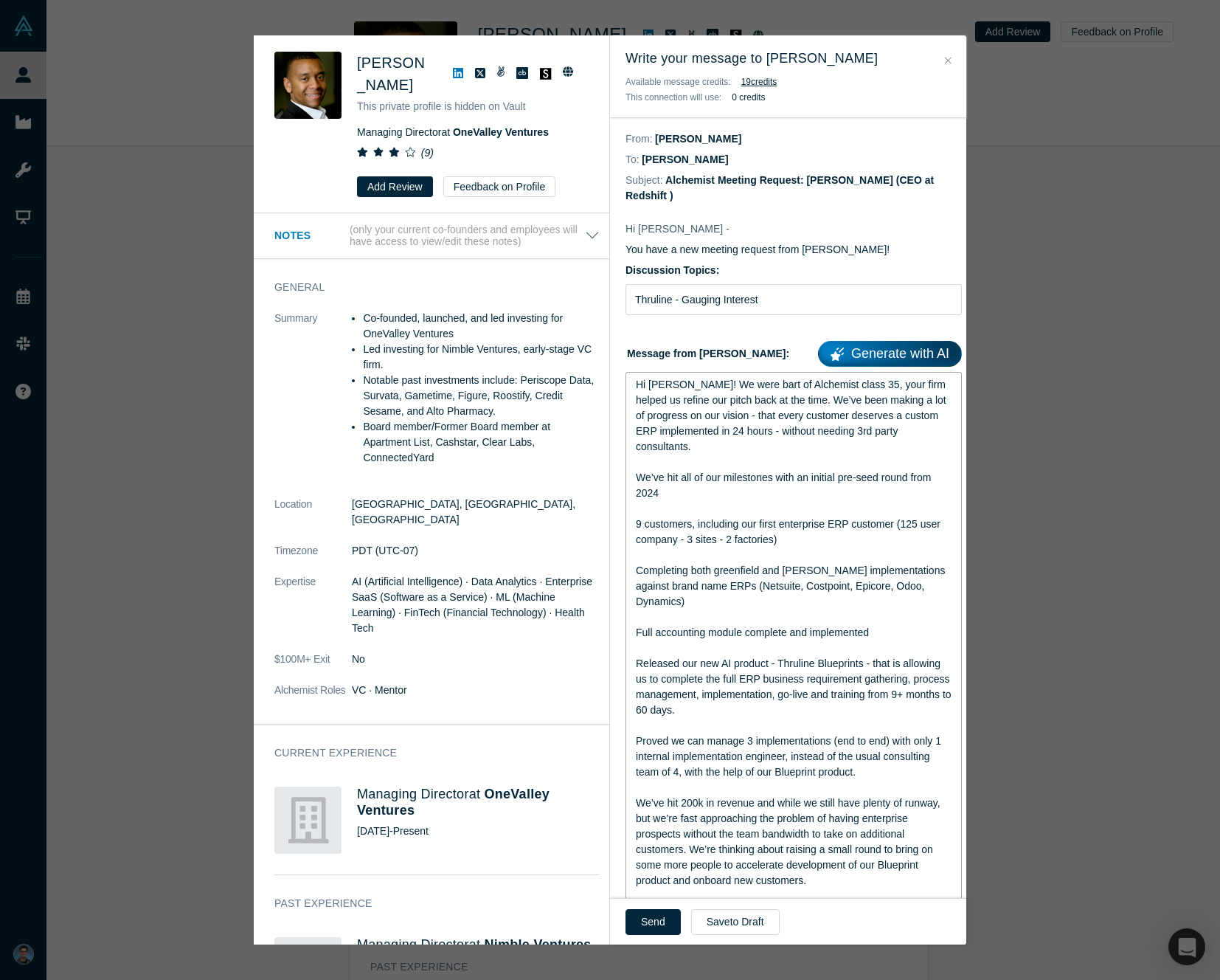
click at [791, 429] on span "Hi [PERSON_NAME]! We were bart of Alchemist class 35, your firm helped us refin…" at bounding box center [793, 415] width 313 height 73
click at [723, 422] on span "Hi [PERSON_NAME]! We were bart of Alchemist class 35, your firm helped us refin…" at bounding box center [793, 415] width 313 height 73
click at [723, 421] on span "Hi [PERSON_NAME]! We were bart of Alchemist class 35, your firm helped us refin…" at bounding box center [793, 415] width 313 height 73
click at [792, 419] on span "Hi [PERSON_NAME]! We were bart of Alchemist class 35, your firm helped us refin…" at bounding box center [793, 415] width 313 height 73
click at [792, 420] on span "Hi [PERSON_NAME]! We were bart of Alchemist class 35, your firm helped us refin…" at bounding box center [793, 415] width 313 height 73
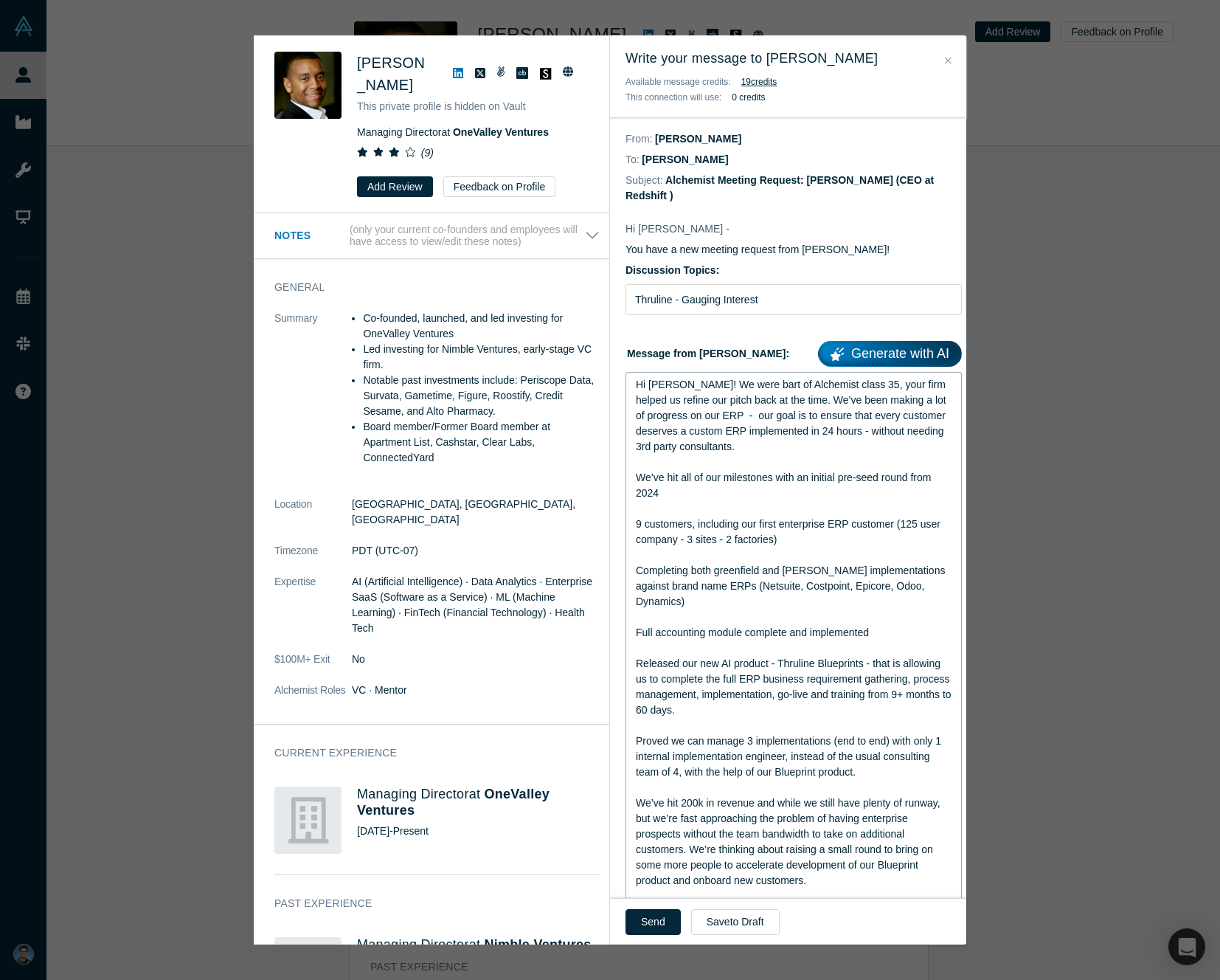
drag, startPoint x: 894, startPoint y: 420, endPoint x: 901, endPoint y: 431, distance: 13.0
click at [894, 420] on span "Hi [PERSON_NAME]! We were bart of Alchemist class 35, your firm helped us refin…" at bounding box center [793, 415] width 313 height 73
click at [682, 433] on span "Hi [PERSON_NAME]! We were bart of Alchemist class 35, your firm helped us refin…" at bounding box center [794, 415] width 316 height 73
click at [734, 435] on span "Hi [PERSON_NAME]! We were bart of Alchemist class 35, your firm helped us refin…" at bounding box center [794, 415] width 316 height 73
click at [781, 443] on div "Hi [PERSON_NAME]! We were bart of Alchemist class 35, your firm helped us refin…" at bounding box center [794, 415] width 316 height 77
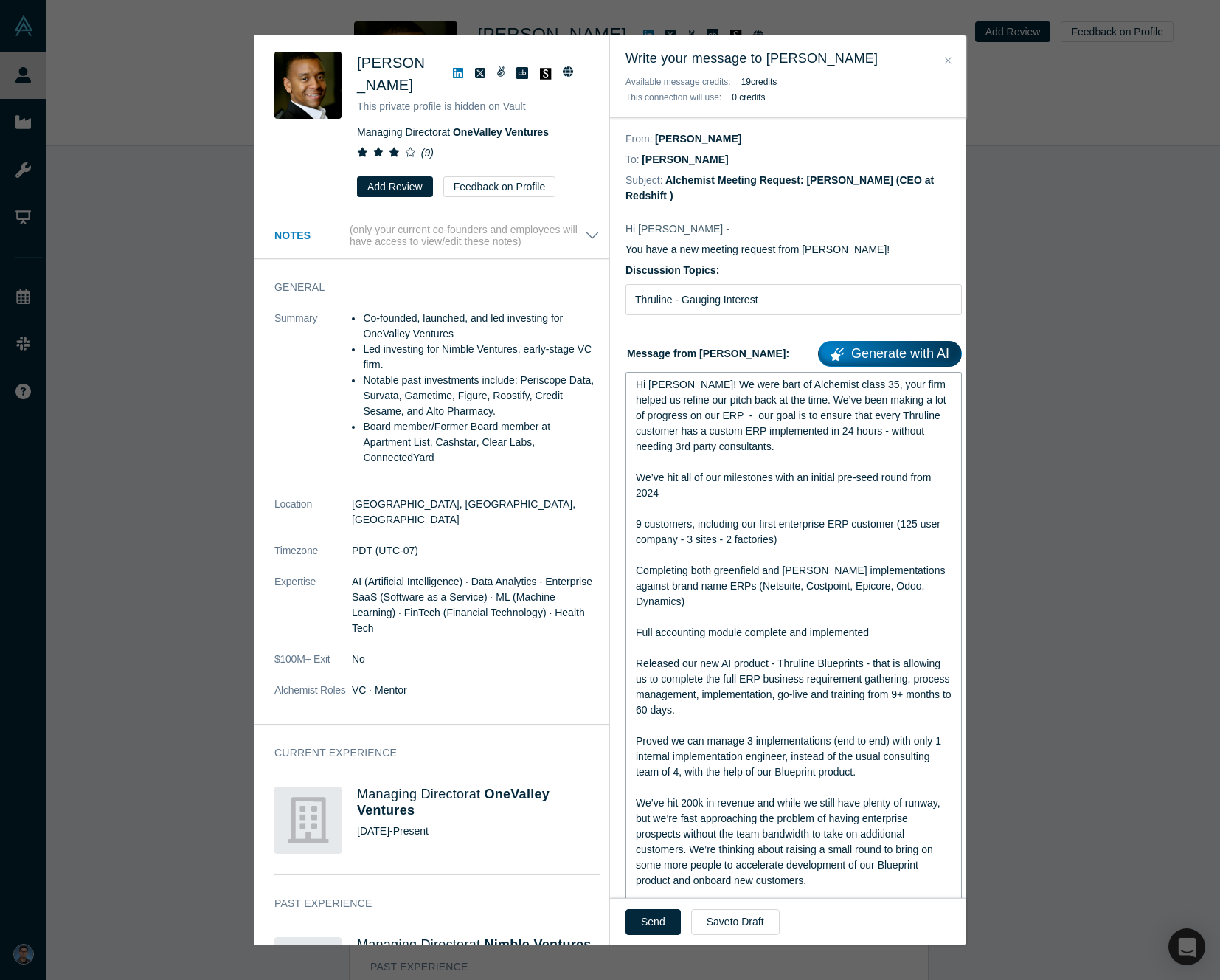
click at [845, 521] on span "9 customers, including our first enterprise ERP customer (125 user company - 3 …" at bounding box center [790, 532] width 307 height 28
drag, startPoint x: 792, startPoint y: 461, endPoint x: 787, endPoint y: 469, distance: 9.4
click at [791, 460] on div "rdw-editor" at bounding box center [794, 463] width 316 height 16
click at [794, 440] on div "Hi [PERSON_NAME]! We were bart of Alchemist class 35, your firm helped us refin…" at bounding box center [794, 415] width 316 height 77
click at [773, 464] on div "rdw-editor" at bounding box center [794, 463] width 316 height 16
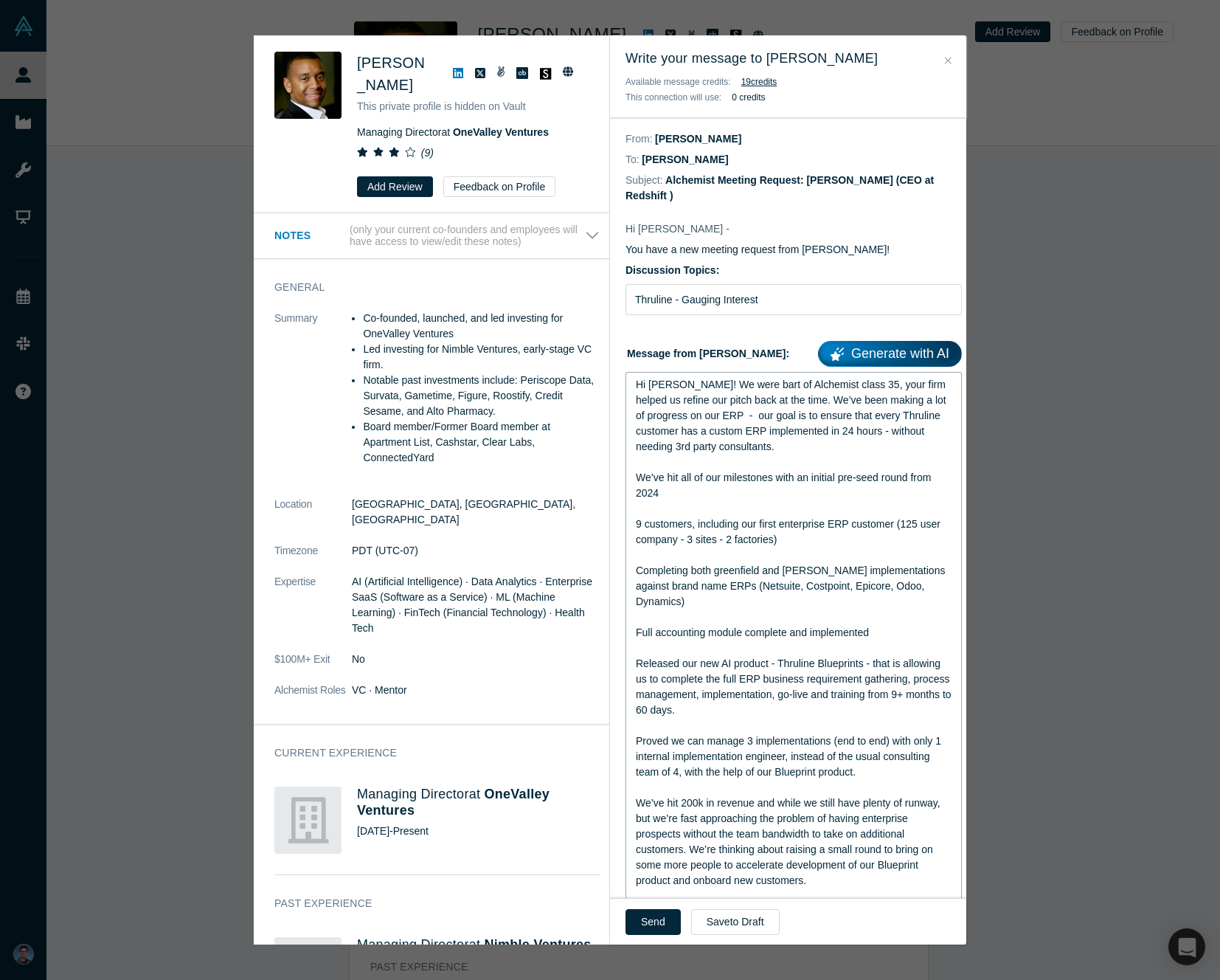
click at [737, 422] on span "Hi [PERSON_NAME]! We were bart of Alchemist class 35, your firm helped us refin…" at bounding box center [793, 415] width 313 height 73
click at [763, 474] on span "We’ve hit all of our milestones with an initial pre-seed round from 2024" at bounding box center [785, 486] width 298 height 28
drag, startPoint x: 811, startPoint y: 443, endPoint x: 788, endPoint y: 447, distance: 23.3
click at [811, 444] on div "Hi [PERSON_NAME]! We were bart of Alchemist class 35, your firm helped us refin…" at bounding box center [794, 415] width 316 height 77
click at [636, 435] on span "Hi [PERSON_NAME]! We were bart of Alchemist class 35, your firm helped us refin…" at bounding box center [793, 415] width 313 height 73
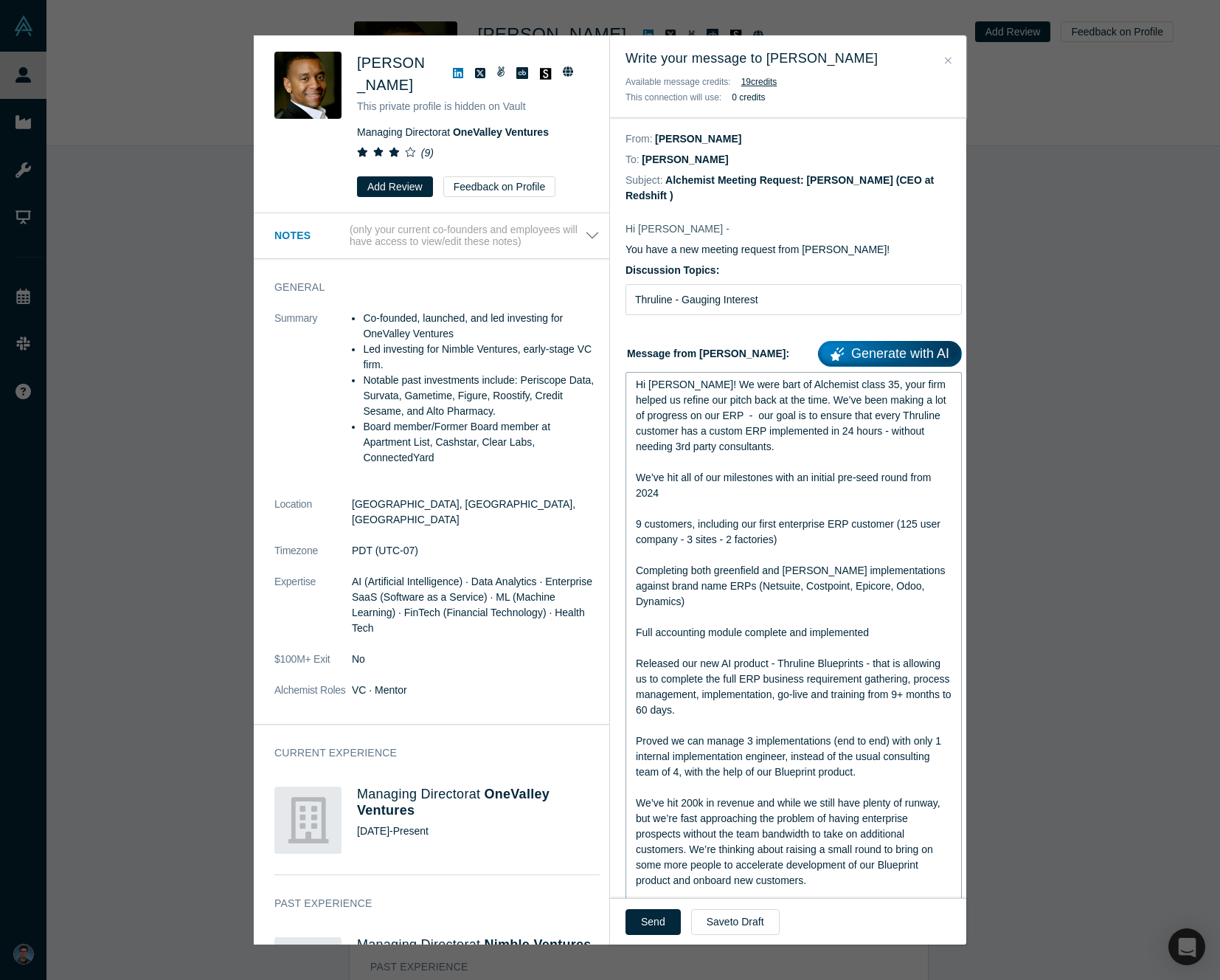
click at [748, 434] on span "Hi [PERSON_NAME]! We were bart of Alchemist class 35, your firm helped us refin…" at bounding box center [793, 415] width 313 height 73
click at [844, 451] on div "Hi [PERSON_NAME]! We were bart of Alchemist class 35, your firm helped us refin…" at bounding box center [794, 415] width 316 height 77
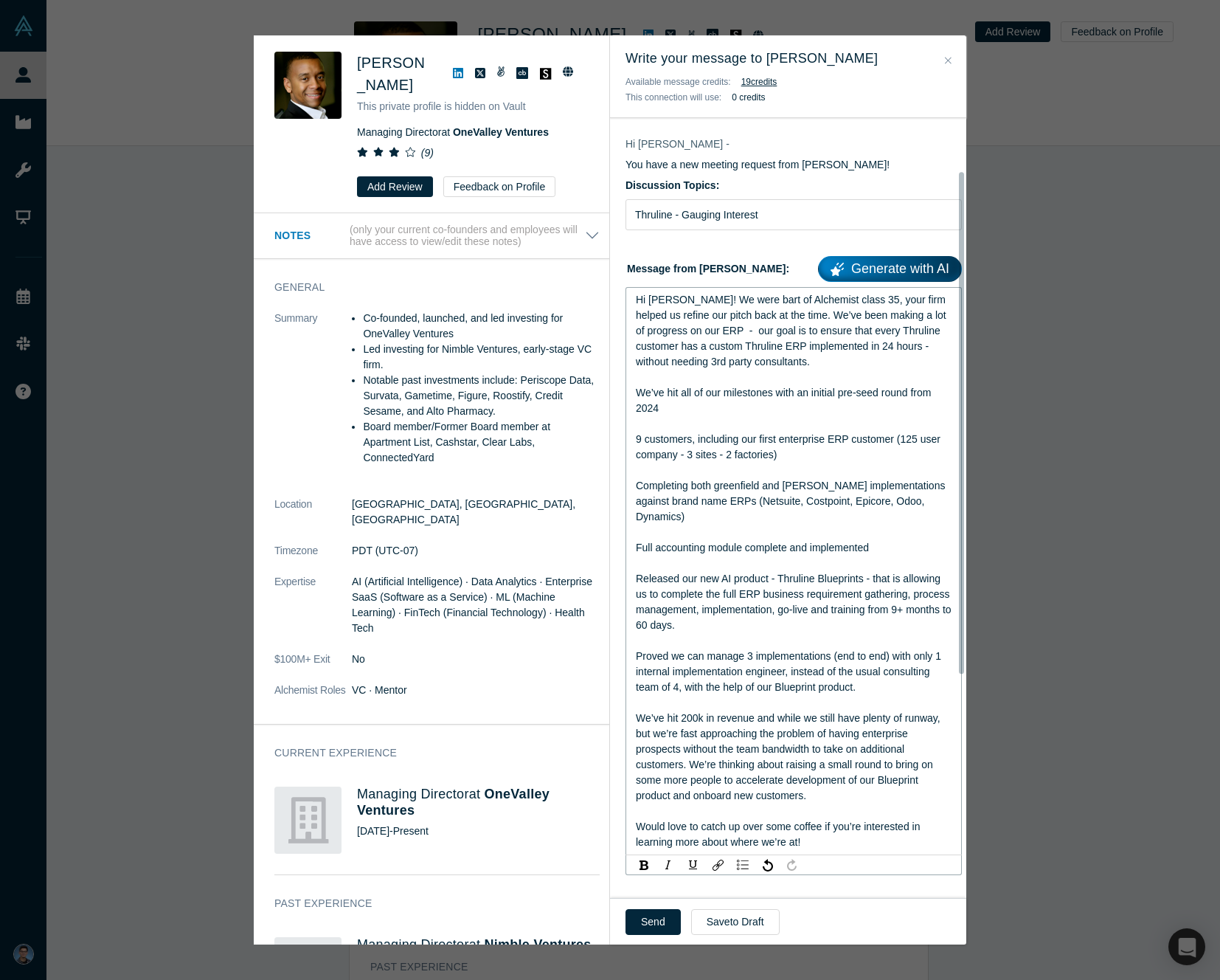
scroll to position [120, 0]
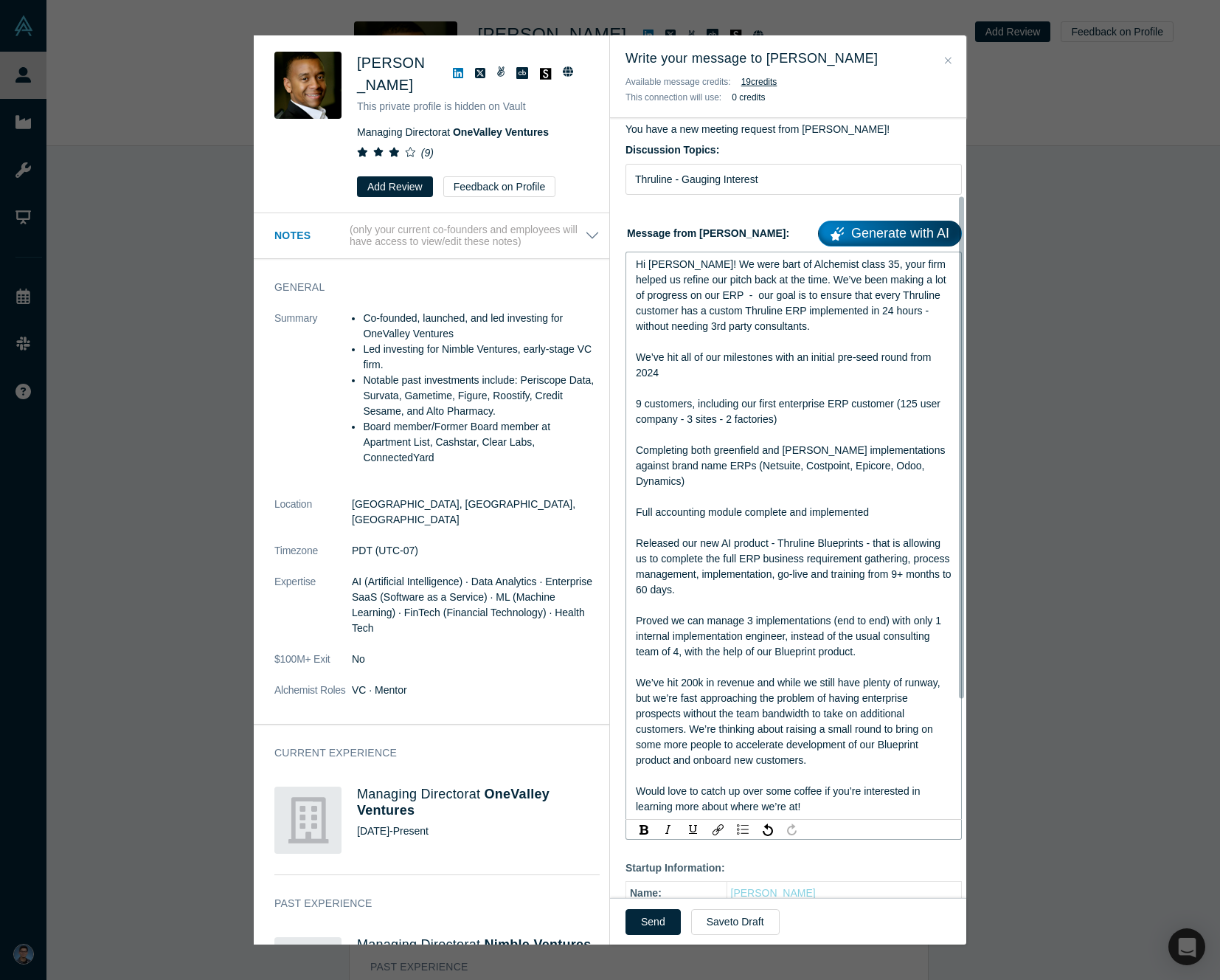
click at [671, 380] on div "We’ve hit all of our milestones with an initial pre-seed round from 2024" at bounding box center [794, 365] width 316 height 31
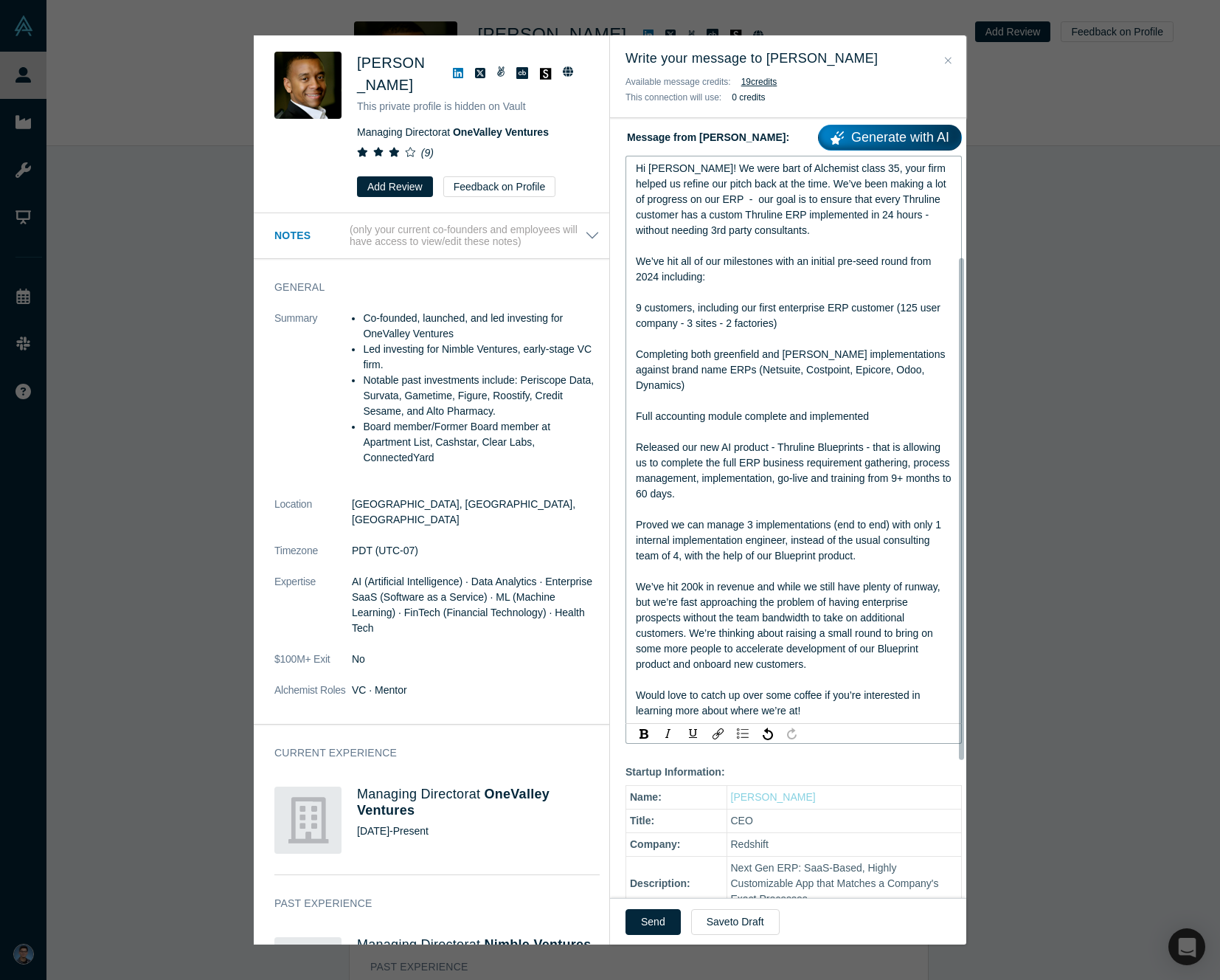
scroll to position [217, 0]
click at [775, 497] on span "Released our new AI product - Thruline Blueprints - that is allowing us to comp…" at bounding box center [796, 469] width 319 height 58
click at [804, 382] on div "Completing both greenfield and [PERSON_NAME] implementations against brand name…" at bounding box center [794, 369] width 316 height 47
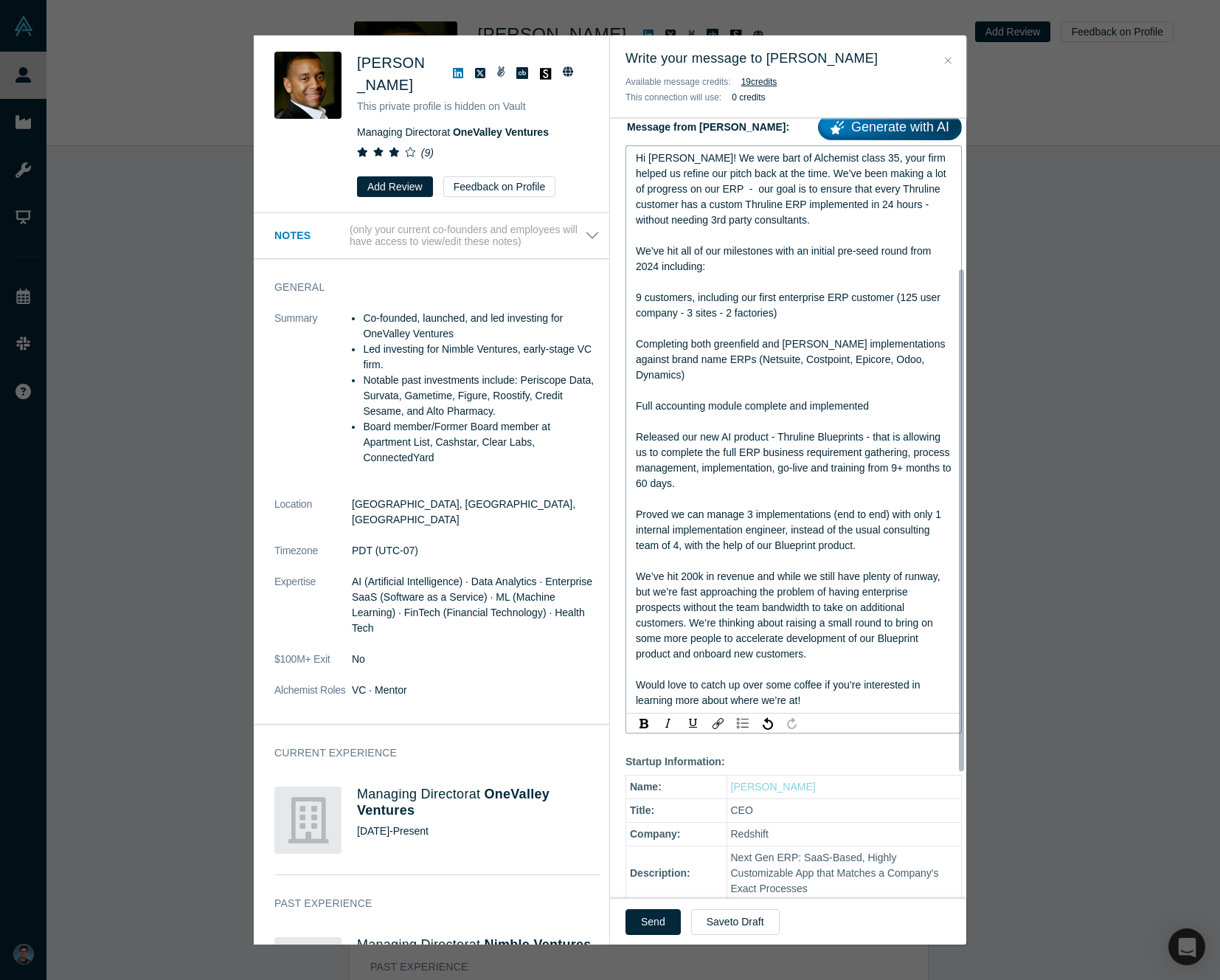
scroll to position [245, 0]
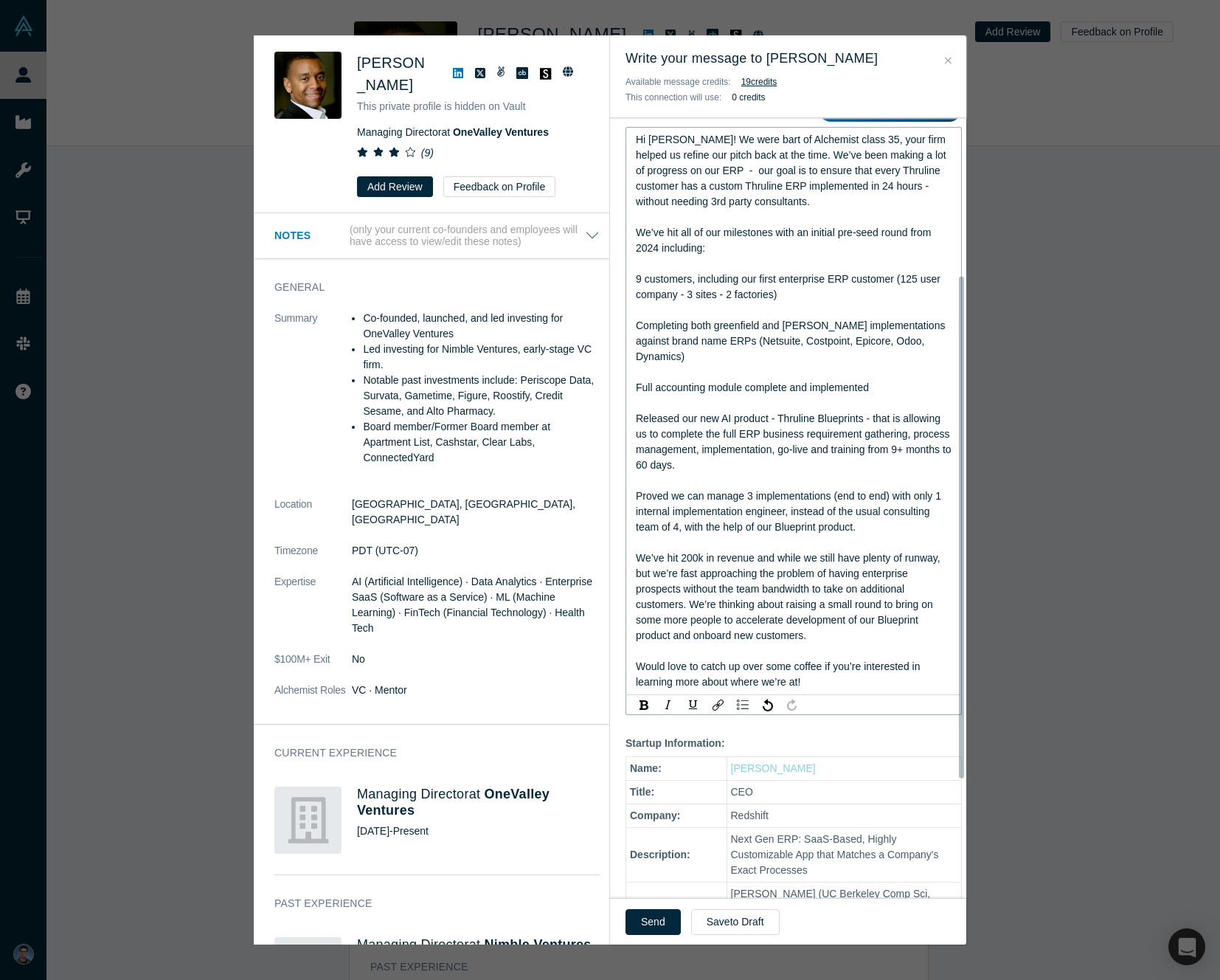
click at [756, 459] on div "Released our new AI product - Thruline Blueprints - that is allowing us to comp…" at bounding box center [794, 442] width 316 height 62
click at [841, 470] on div "Released our new AI product - Thruline Blueprints - that is allowing us to comp…" at bounding box center [794, 442] width 316 height 62
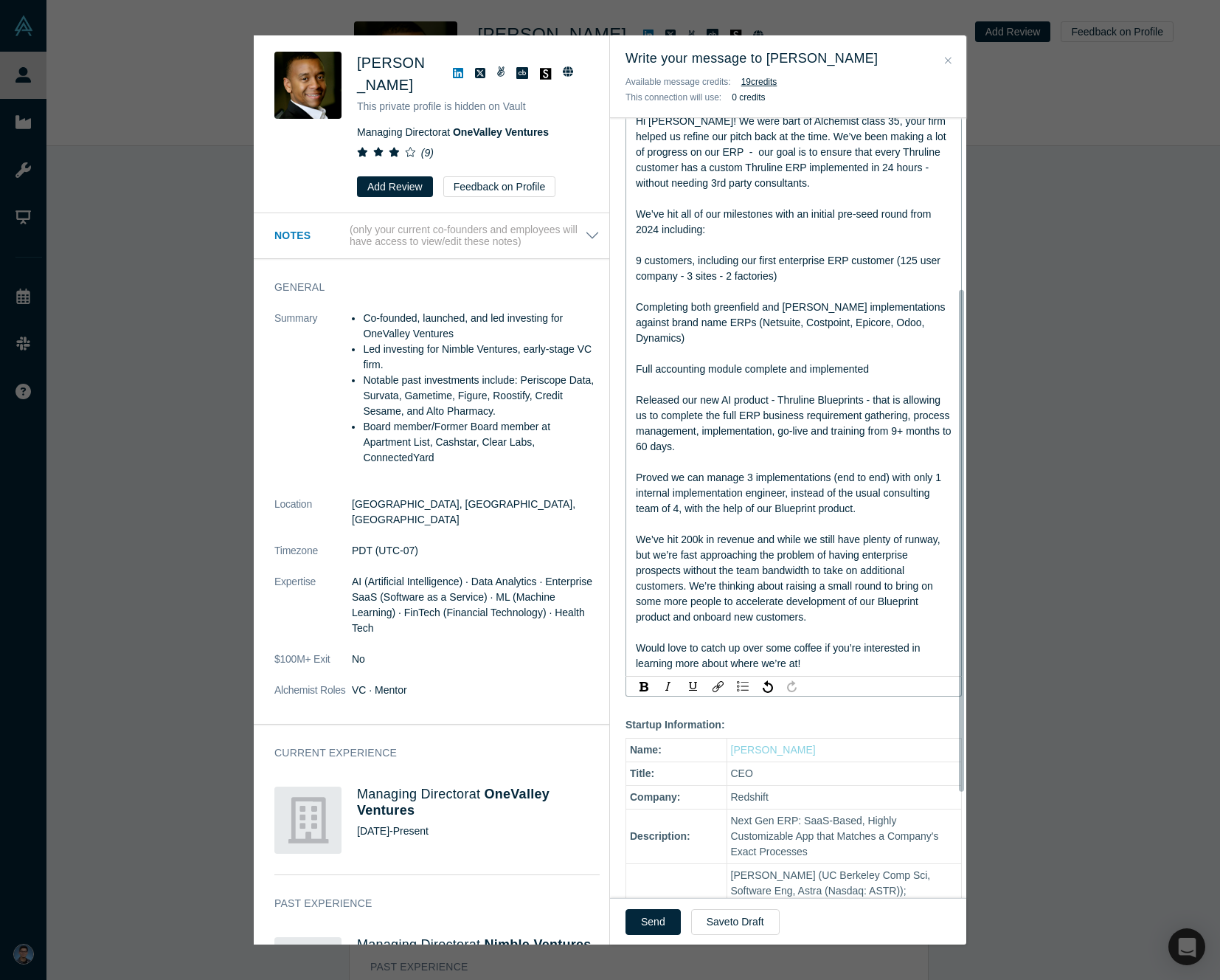
scroll to position [266, 0]
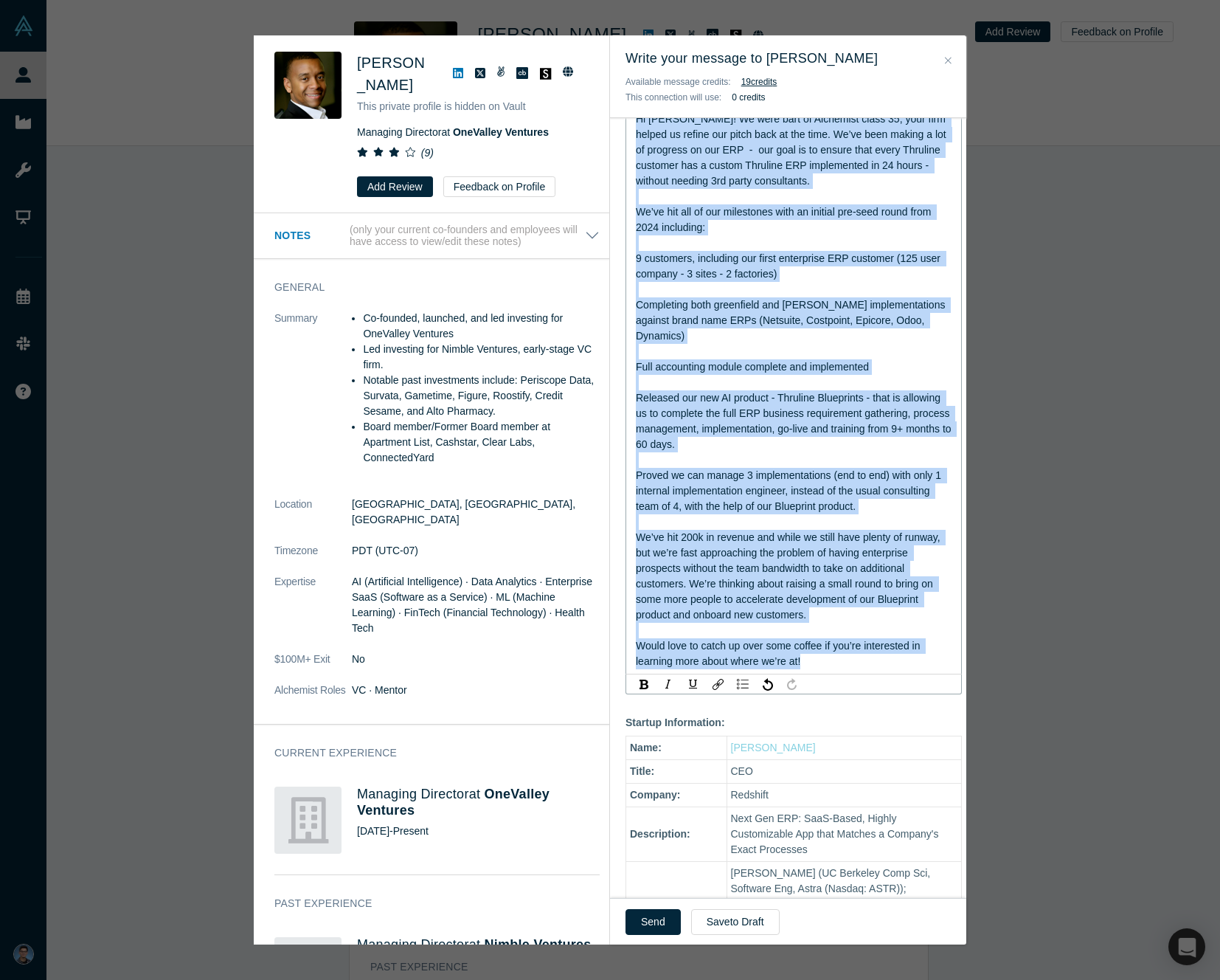
copy div "Lo Ipsu! Do sita cons ad Elitseddo eiusm 14, temp inci utlabo et dolore mag ali…"
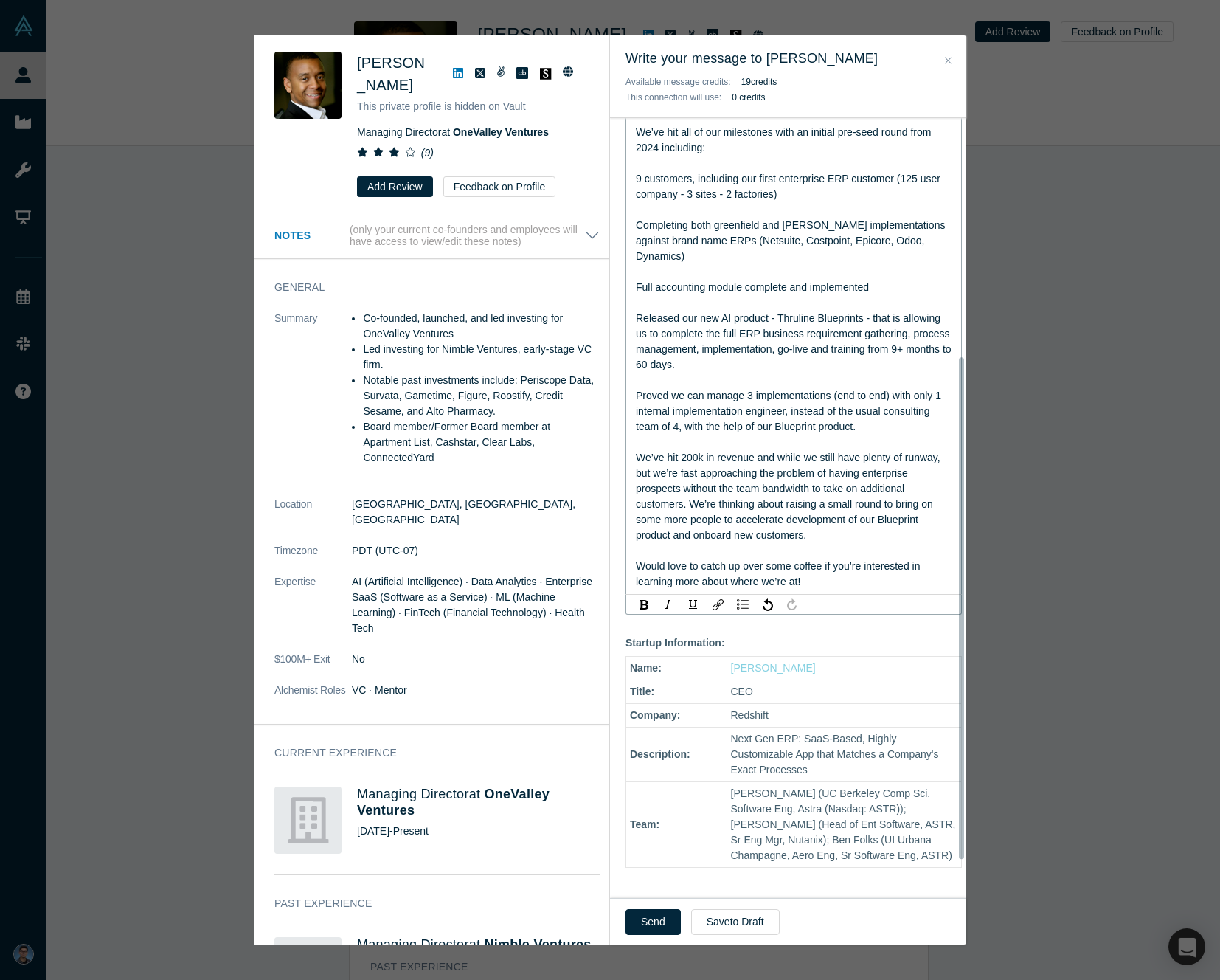
scroll to position [0, 0]
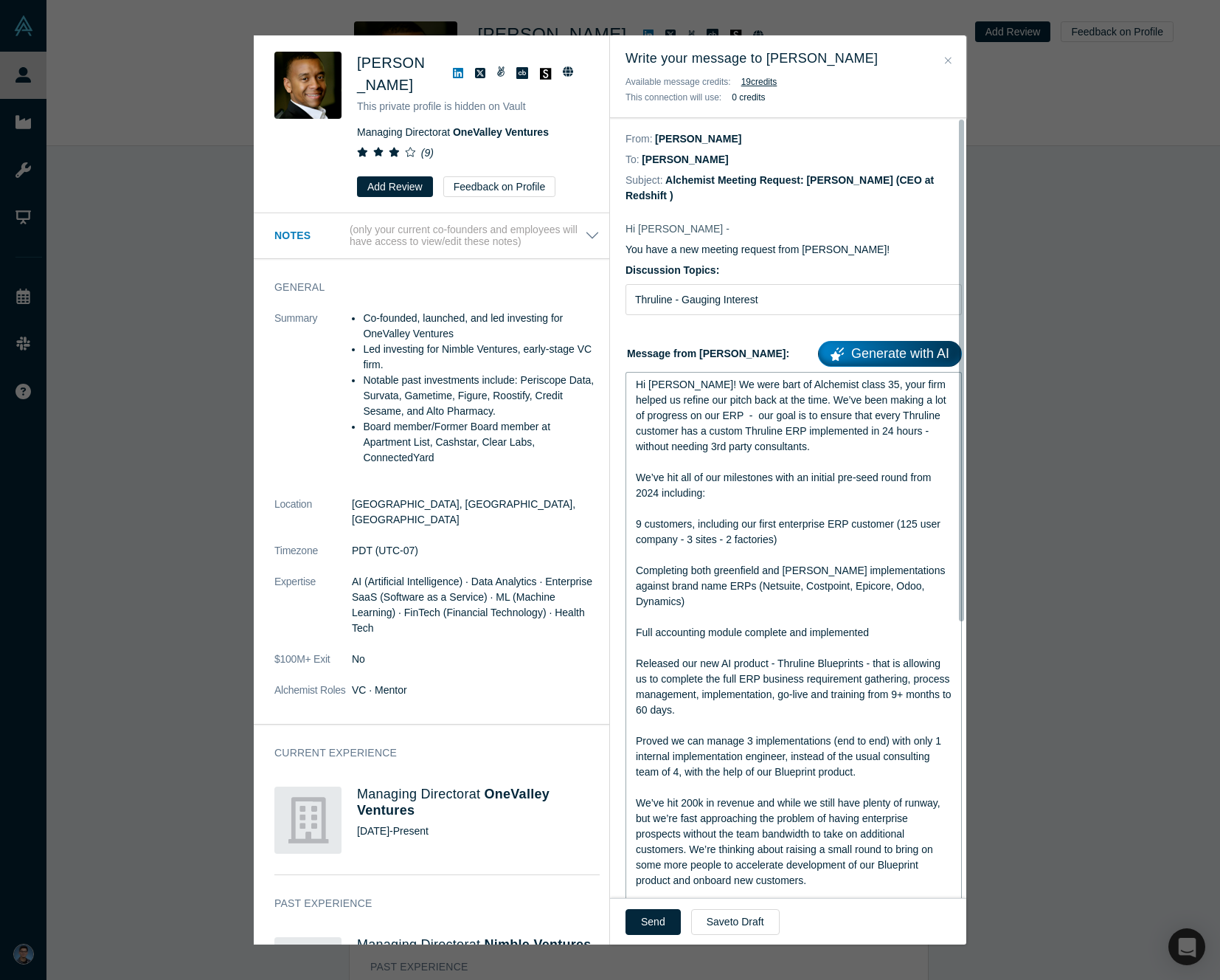
click at [759, 530] on span "9 customers, including our first enterprise ERP customer (125 user company - 3 …" at bounding box center [790, 532] width 307 height 28
click at [648, 930] on button "Send" at bounding box center [653, 922] width 55 height 26
